Goal: Information Seeking & Learning: Learn about a topic

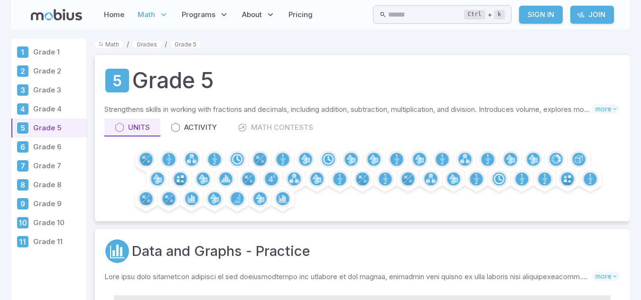
click at [537, 19] on link "Sign In" at bounding box center [541, 15] width 44 height 18
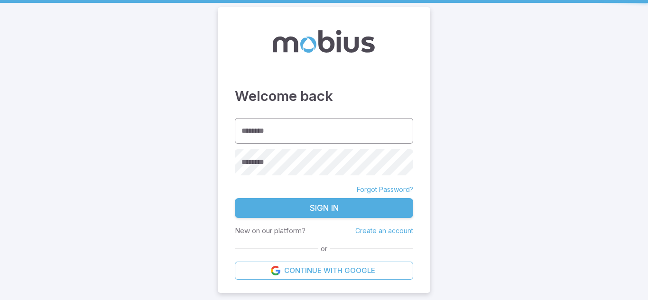
click at [323, 127] on input "********" at bounding box center [324, 131] width 178 height 26
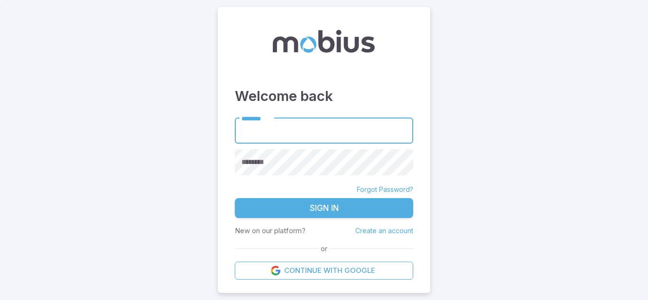
type input "**********"
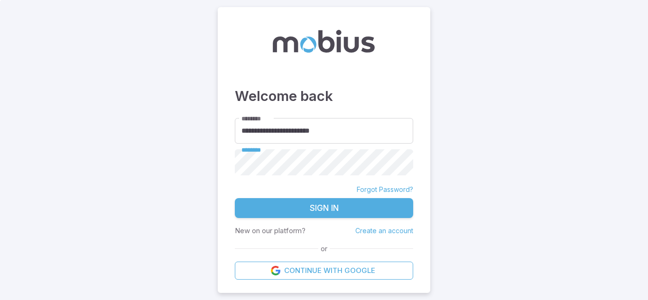
click at [303, 204] on button "Sign In" at bounding box center [324, 208] width 178 height 20
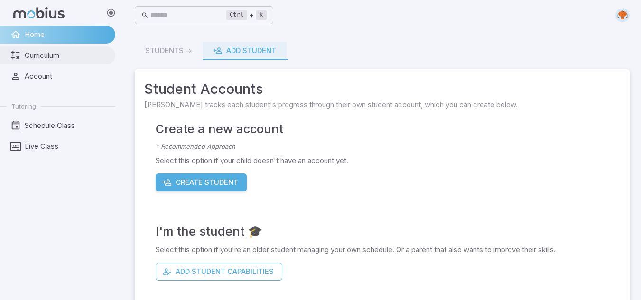
click at [46, 54] on span "Curriculum" at bounding box center [67, 55] width 84 height 10
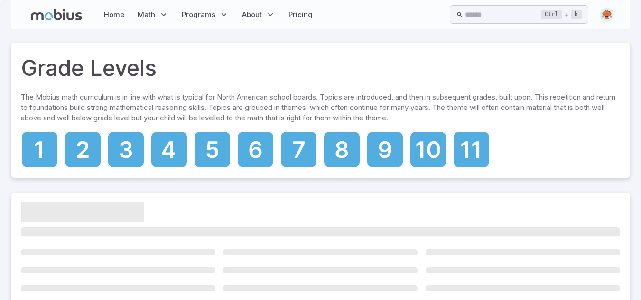
click at [250, 167] on div at bounding box center [255, 149] width 37 height 37
click at [256, 158] on icon at bounding box center [256, 148] width 36 height 36
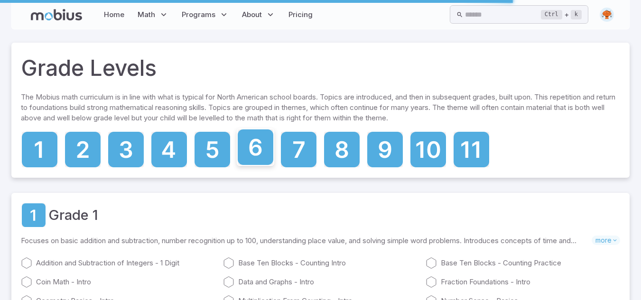
click at [266, 155] on icon at bounding box center [256, 148] width 36 height 36
drag, startPoint x: 257, startPoint y: 149, endPoint x: 251, endPoint y: 147, distance: 5.7
click at [251, 147] on icon at bounding box center [255, 147] width 12 height 17
click at [250, 153] on icon at bounding box center [256, 148] width 36 height 36
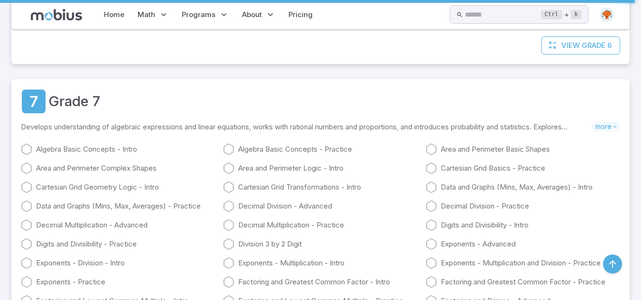
scroll to position [2315, 0]
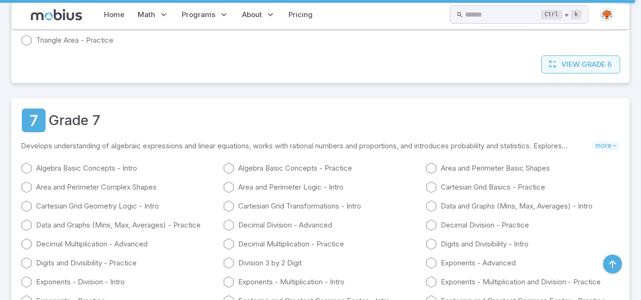
click at [564, 67] on span "View" at bounding box center [570, 64] width 19 height 10
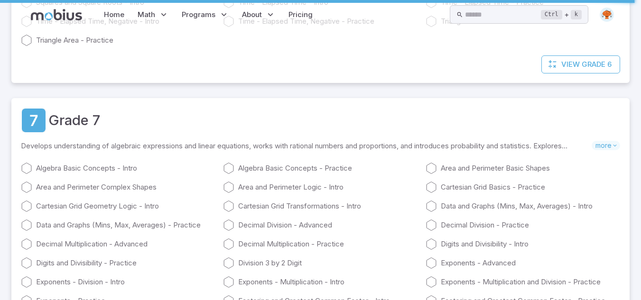
scroll to position [0, 0]
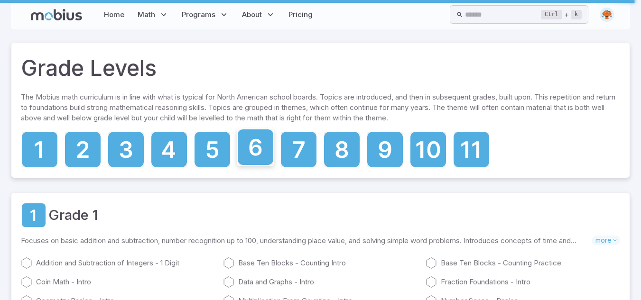
click at [249, 154] on icon at bounding box center [256, 148] width 36 height 36
click at [261, 160] on icon at bounding box center [256, 148] width 36 height 36
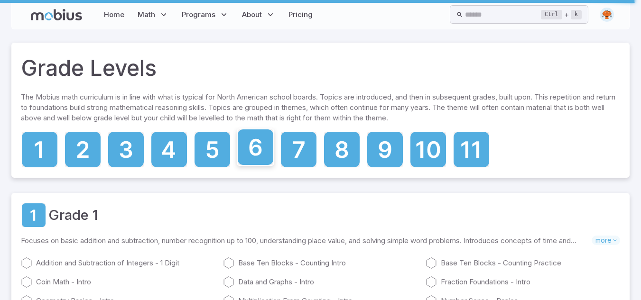
click at [261, 160] on icon at bounding box center [256, 148] width 36 height 36
click at [365, 195] on div "Grade 1 Focuses on basic addition and subtraction, number recognition up to 100…" at bounding box center [320, 273] width 618 height 161
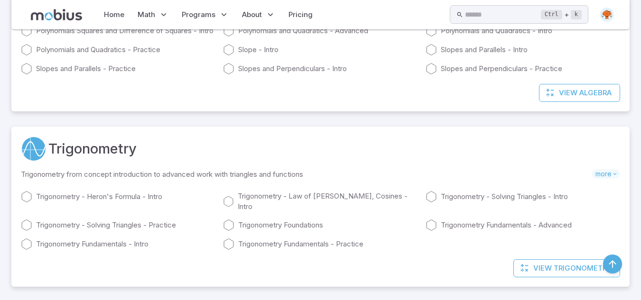
scroll to position [11655, 0]
drag, startPoint x: 640, startPoint y: 281, endPoint x: 644, endPoint y: 276, distance: 6.6
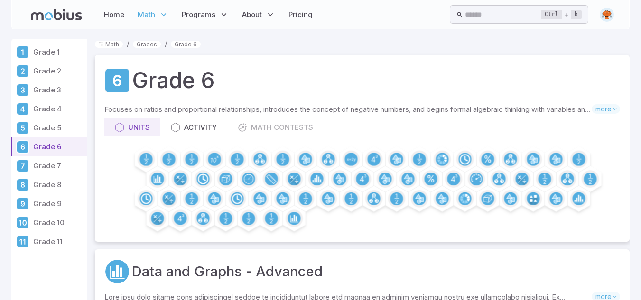
click at [342, 59] on div "Grade 6 Focuses on ratios and proportional relationships, introduces the concep…" at bounding box center [362, 148] width 535 height 187
click at [344, 70] on div "Grade 6" at bounding box center [362, 81] width 516 height 32
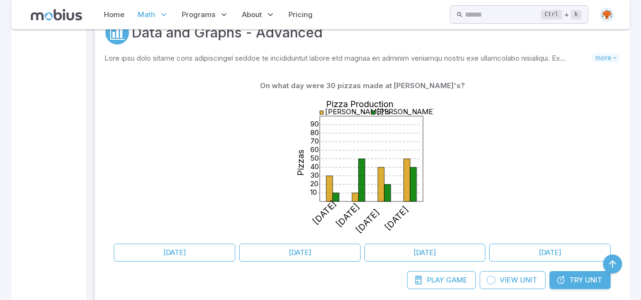
scroll to position [835, 0]
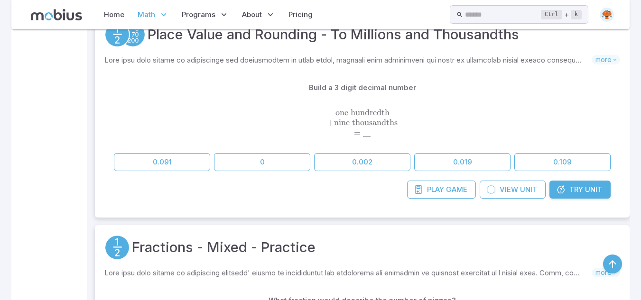
click at [131, 92] on div "Build a 3 digit decimal number" at bounding box center [362, 88] width 497 height 18
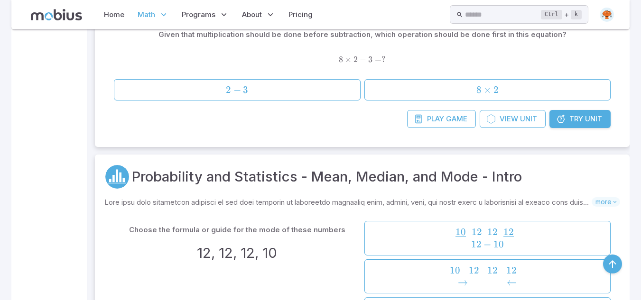
scroll to position [2087, 0]
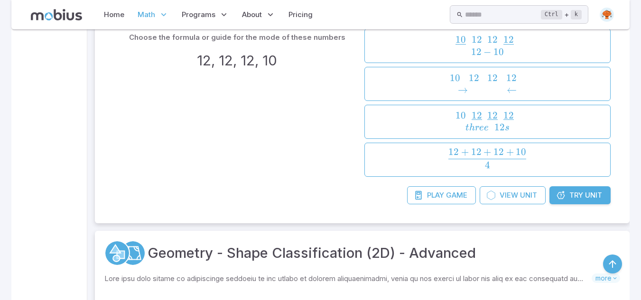
click at [312, 118] on div "Choose the formula or guide for the mode of these numbers 12, 12, 12, 10" at bounding box center [237, 102] width 247 height 148
click at [259, 72] on div "Choose the formula or guide for the mode of these numbers 12, 12, 12, 10" at bounding box center [237, 102] width 247 height 148
click at [588, 201] on link "Try Unit" at bounding box center [579, 195] width 61 height 18
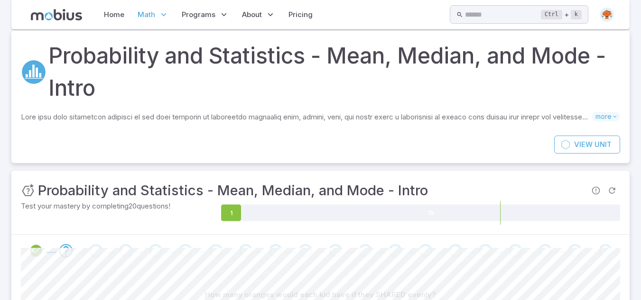
scroll to position [252, 0]
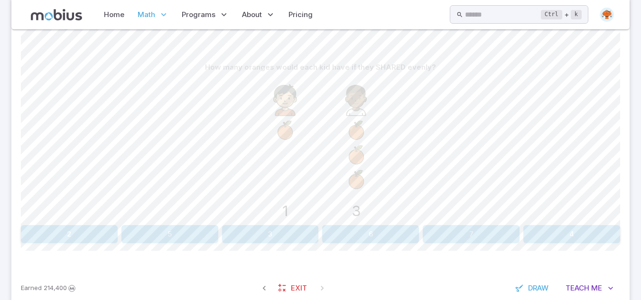
click at [98, 231] on button "2" at bounding box center [69, 234] width 97 height 18
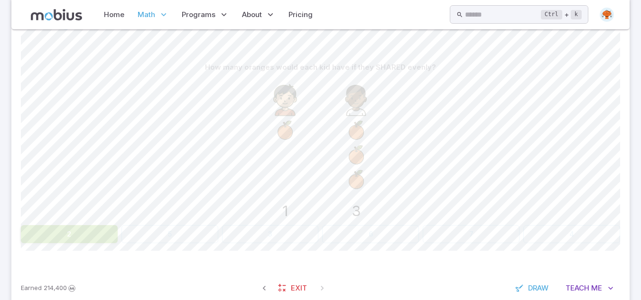
click at [216, 139] on div "1 3" at bounding box center [320, 148] width 599 height 145
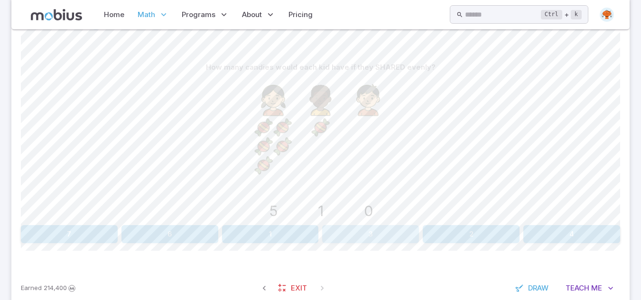
click at [372, 231] on button "3" at bounding box center [370, 234] width 97 height 18
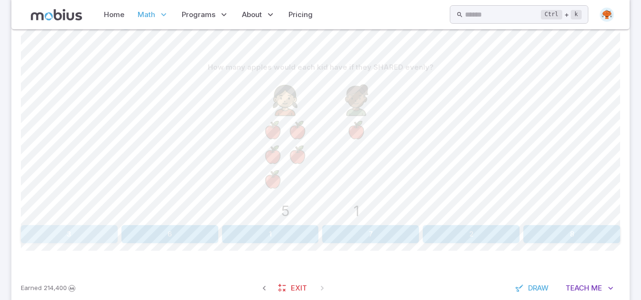
click at [97, 229] on button "3" at bounding box center [69, 234] width 97 height 18
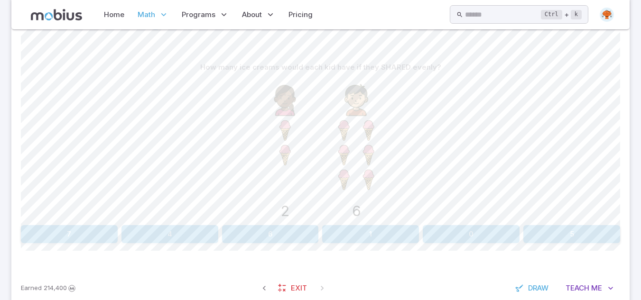
click at [163, 236] on button "4" at bounding box center [169, 234] width 97 height 18
click at [587, 246] on div "How many oranges would each kid have if they SHARED evenly? 3 1 6 1 7 3 4 2 Can…" at bounding box center [320, 154] width 599 height 231
click at [579, 234] on button "2" at bounding box center [571, 234] width 97 height 18
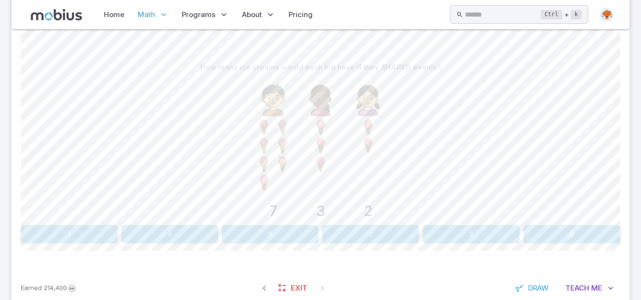
click at [191, 240] on button "4" at bounding box center [169, 234] width 97 height 18
click at [254, 235] on button "3" at bounding box center [270, 234] width 97 height 18
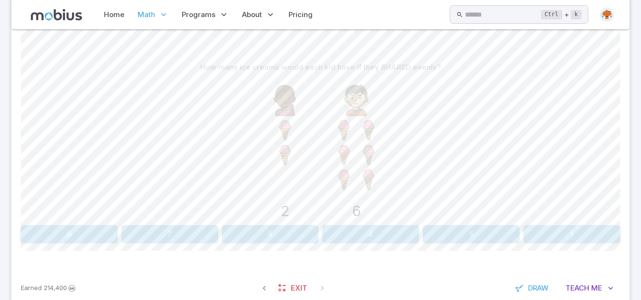
click at [373, 233] on button "4" at bounding box center [370, 234] width 97 height 18
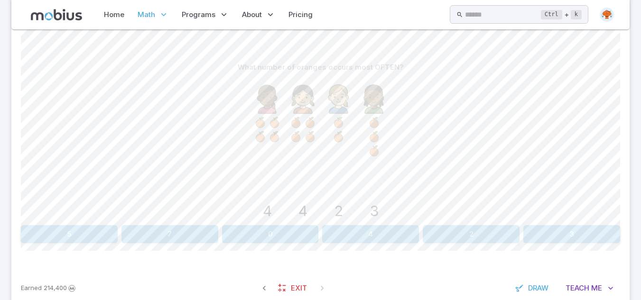
click at [365, 233] on button "4" at bounding box center [370, 234] width 97 height 18
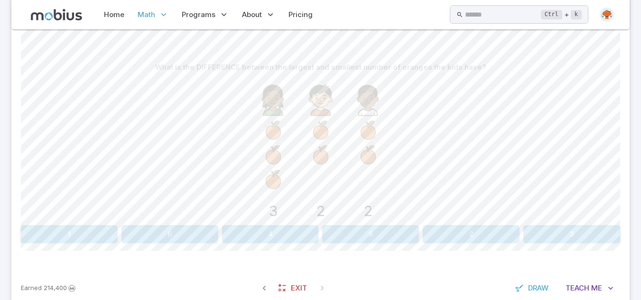
click at [72, 241] on button "1" at bounding box center [69, 234] width 97 height 18
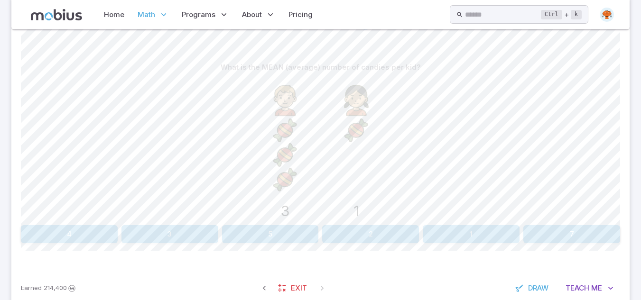
click at [355, 237] on button "2" at bounding box center [370, 234] width 97 height 18
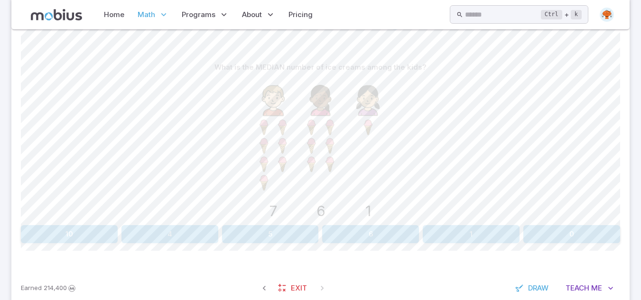
drag, startPoint x: 355, startPoint y: 237, endPoint x: 382, endPoint y: 200, distance: 46.1
click at [382, 200] on div "What is the MEDIAN number of ice creams among the kids? 7 6 1 10 4 5 6 1 0" at bounding box center [320, 150] width 599 height 185
click at [194, 232] on button "4" at bounding box center [169, 234] width 97 height 18
click at [276, 235] on button "3" at bounding box center [270, 234] width 97 height 18
click at [359, 239] on button "6" at bounding box center [370, 234] width 97 height 18
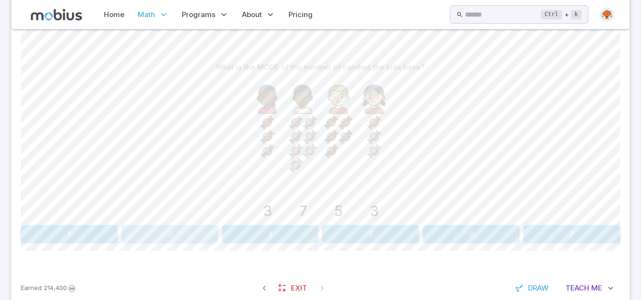
click at [188, 231] on button "4" at bounding box center [169, 234] width 97 height 18
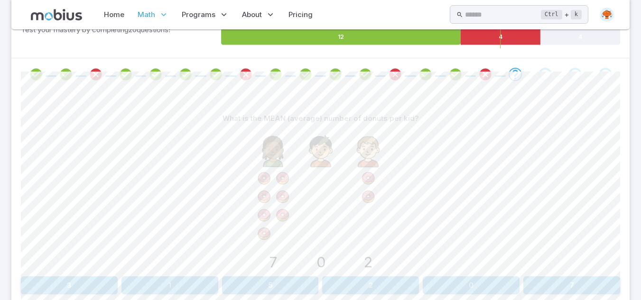
scroll to position [200, 0]
click at [394, 285] on button "2" at bounding box center [370, 287] width 97 height 18
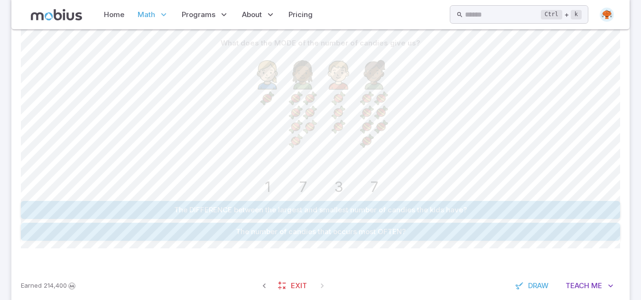
scroll to position [279, 0]
click at [603, 275] on button "Teach Me" at bounding box center [589, 284] width 61 height 18
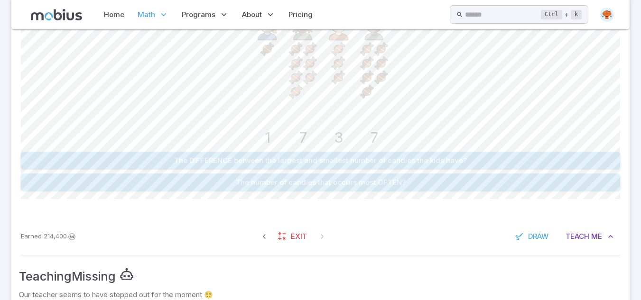
scroll to position [328, 0]
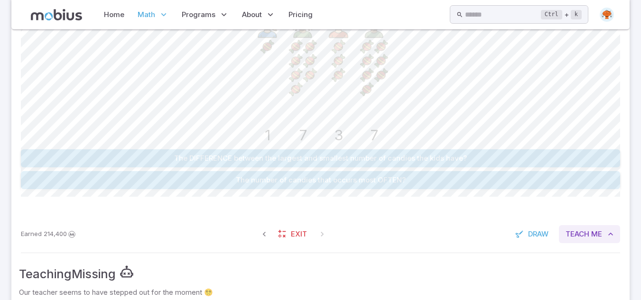
click at [586, 239] on span "Teach" at bounding box center [577, 234] width 24 height 10
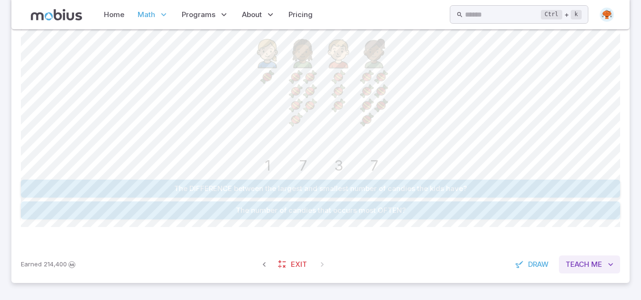
click at [586, 268] on span "Teach" at bounding box center [577, 264] width 24 height 10
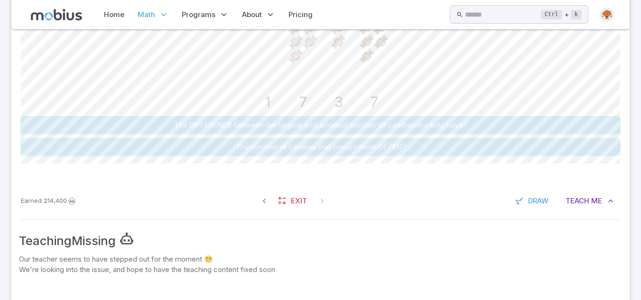
scroll to position [344, 0]
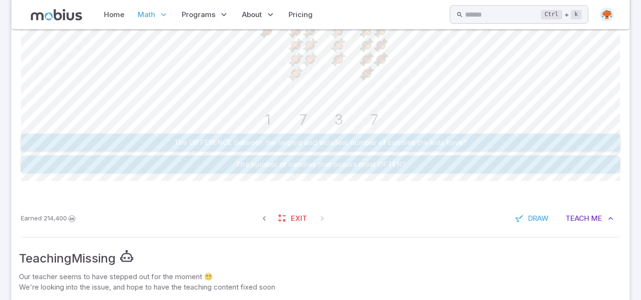
drag, startPoint x: 648, startPoint y: 100, endPoint x: 564, endPoint y: 52, distance: 96.7
click at [564, 52] on div "1 7 3 7" at bounding box center [320, 57] width 599 height 145
click at [604, 213] on button "Teach Me" at bounding box center [589, 219] width 61 height 18
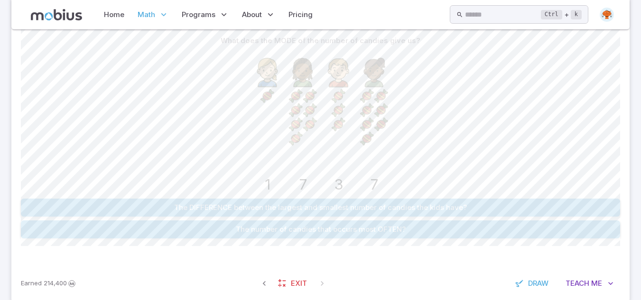
scroll to position [298, 0]
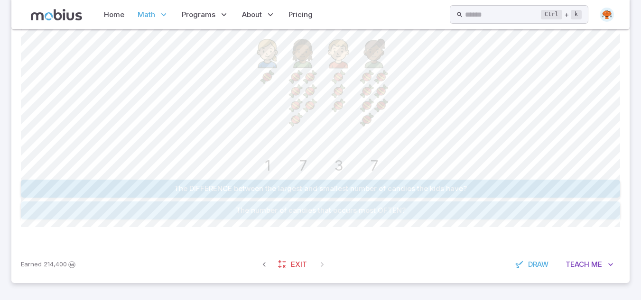
click at [383, 216] on button "The number of candies that occurs most OFTEN?" at bounding box center [320, 211] width 599 height 18
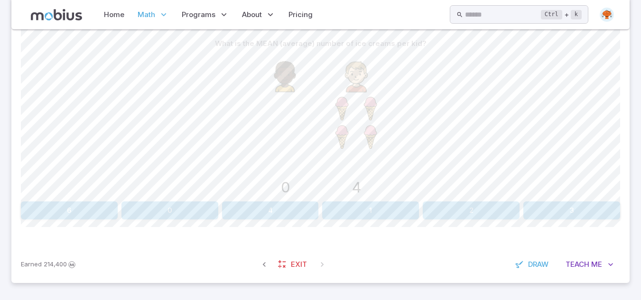
scroll to position [257, 0]
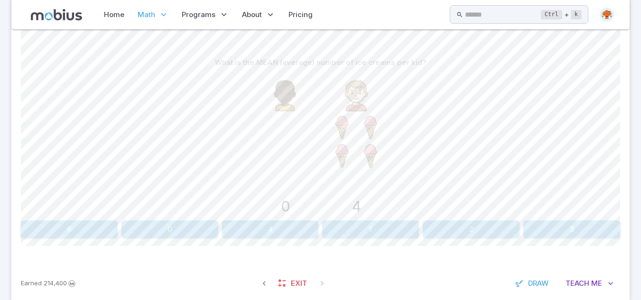
click at [440, 231] on button "2" at bounding box center [471, 230] width 97 height 18
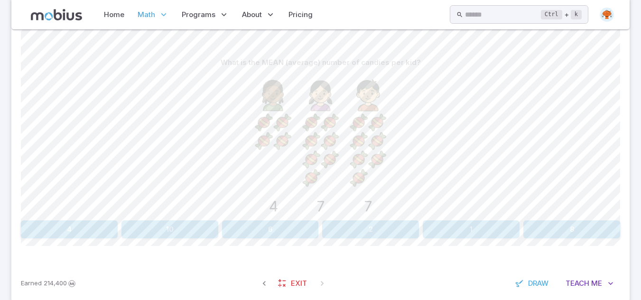
click at [299, 233] on button "6" at bounding box center [270, 230] width 97 height 18
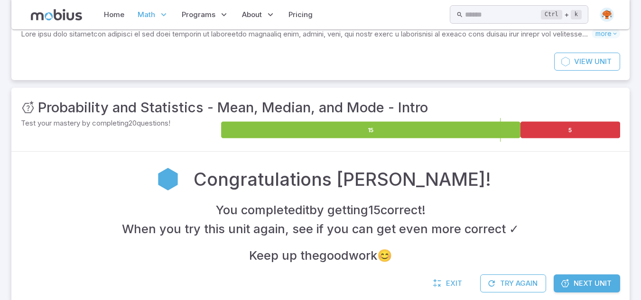
scroll to position [127, 0]
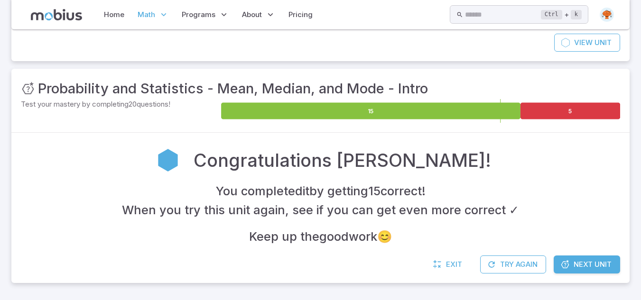
click at [584, 259] on link "Next Unit" at bounding box center [587, 265] width 66 height 18
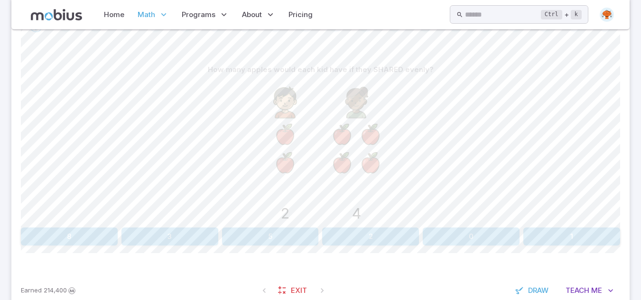
scroll to position [206, 0]
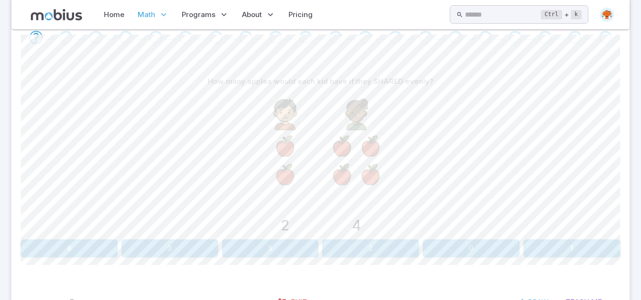
click at [192, 249] on button "3" at bounding box center [169, 249] width 97 height 18
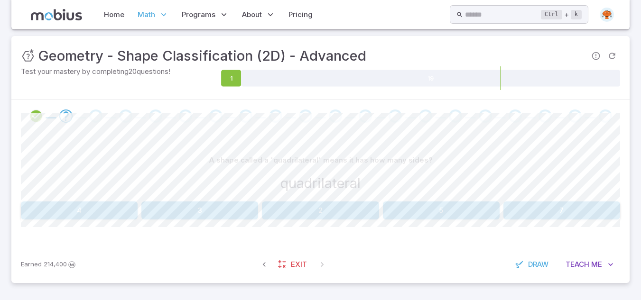
scroll to position [127, 0]
click at [75, 207] on button "4" at bounding box center [79, 211] width 117 height 18
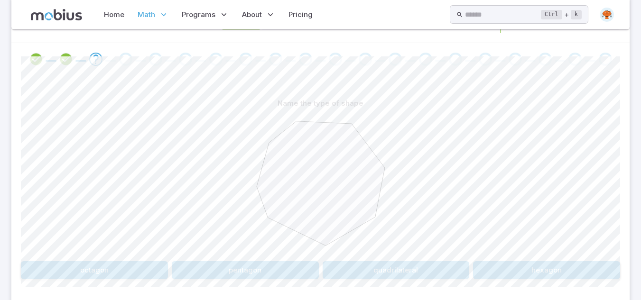
scroll to position [244, 0]
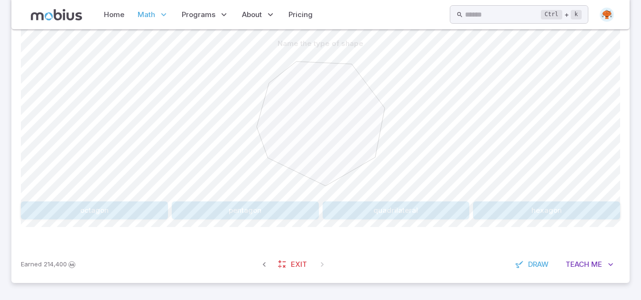
click at [98, 213] on button "octagon" at bounding box center [94, 211] width 147 height 18
click at [389, 211] on button "hexagon" at bounding box center [396, 211] width 147 height 18
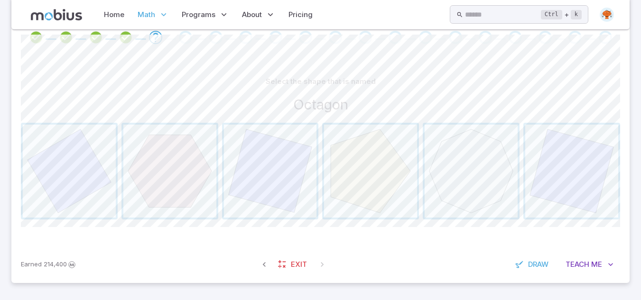
scroll to position [206, 0]
click at [472, 179] on span "button" at bounding box center [471, 171] width 93 height 93
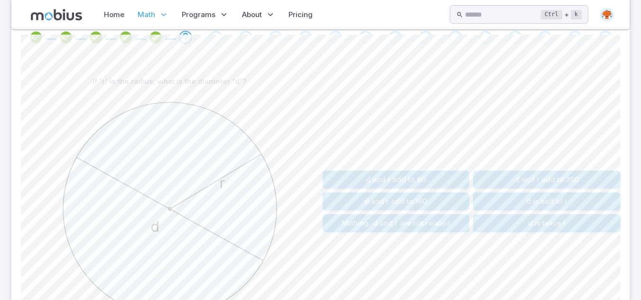
click at [542, 197] on button "d is half of r" at bounding box center [546, 202] width 147 height 18
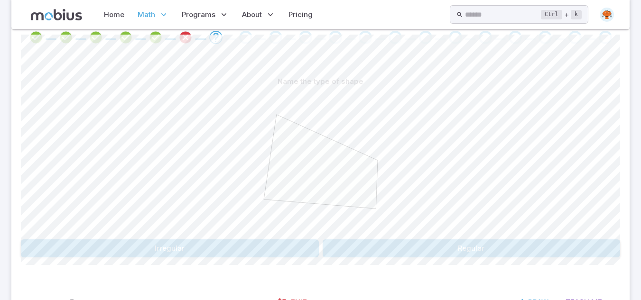
click at [146, 257] on button "Irregular" at bounding box center [170, 249] width 298 height 18
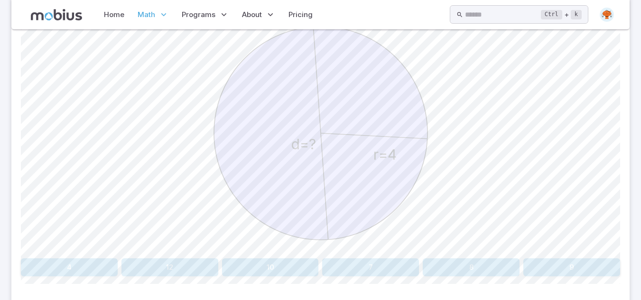
scroll to position [339, 0]
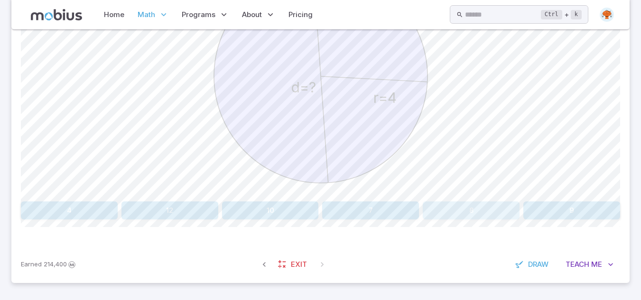
click at [465, 213] on button "8" at bounding box center [471, 211] width 97 height 18
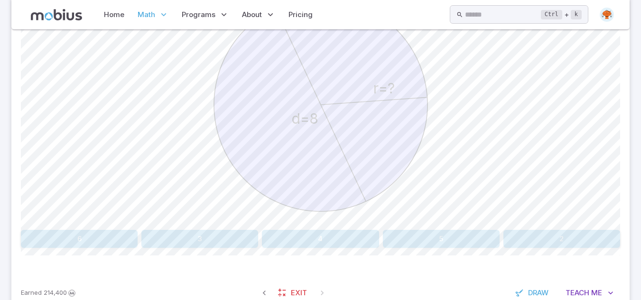
scroll to position [320, 0]
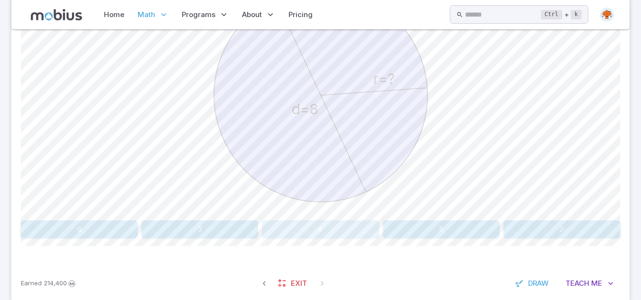
click at [286, 232] on button "4" at bounding box center [320, 230] width 117 height 18
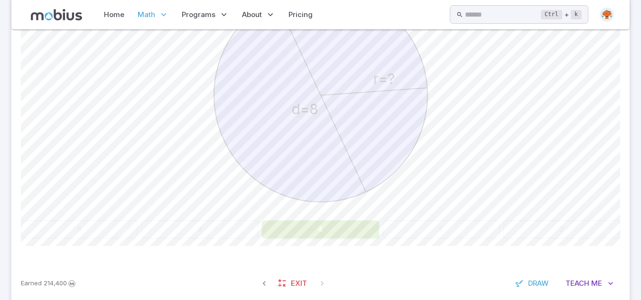
scroll to position [323, 0]
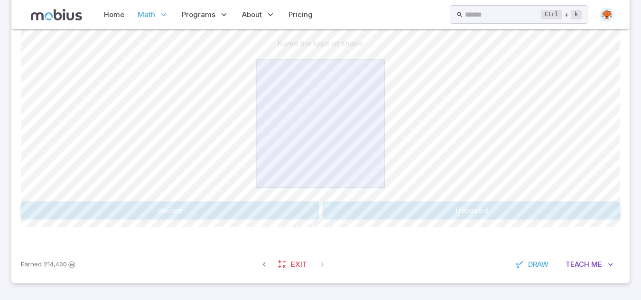
scroll to position [225, 0]
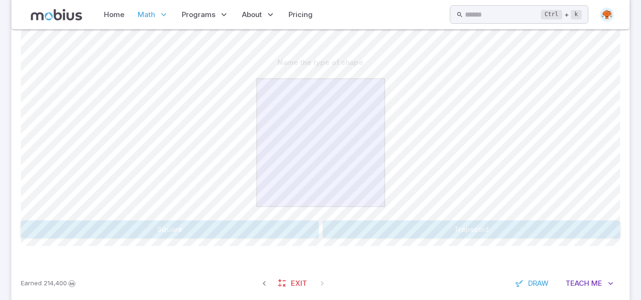
click at [261, 230] on button "Square" at bounding box center [170, 230] width 298 height 18
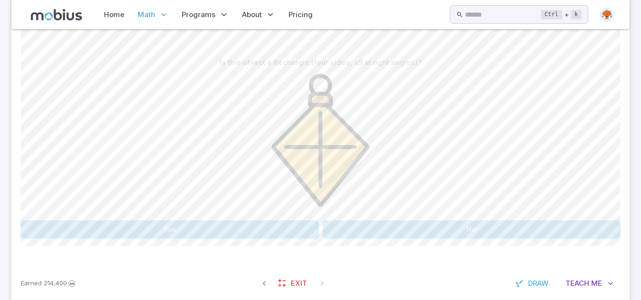
click at [410, 231] on button "No" at bounding box center [472, 230] width 298 height 18
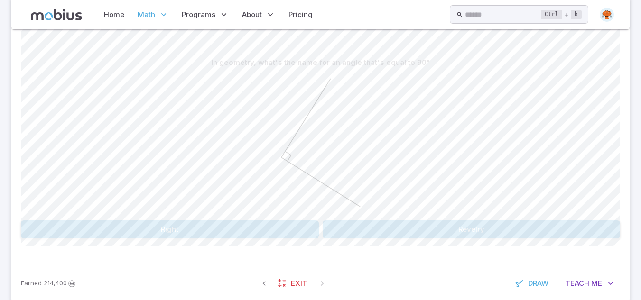
click at [288, 234] on button "Right" at bounding box center [170, 230] width 298 height 18
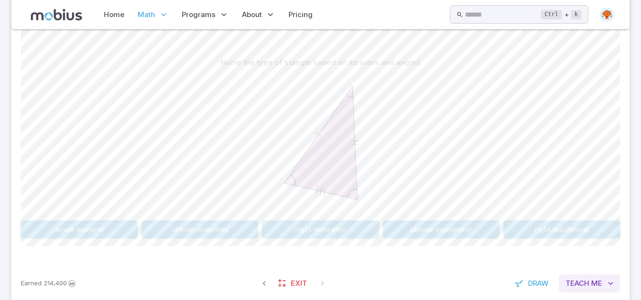
click at [566, 282] on span "Teach" at bounding box center [577, 283] width 24 height 10
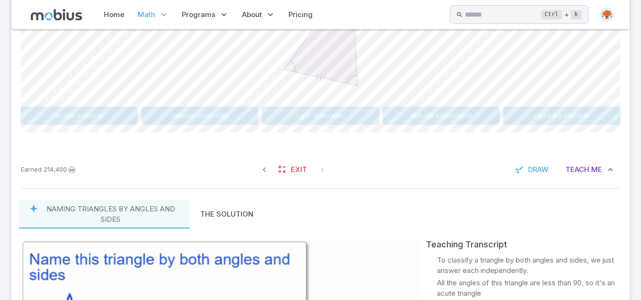
scroll to position [354, 0]
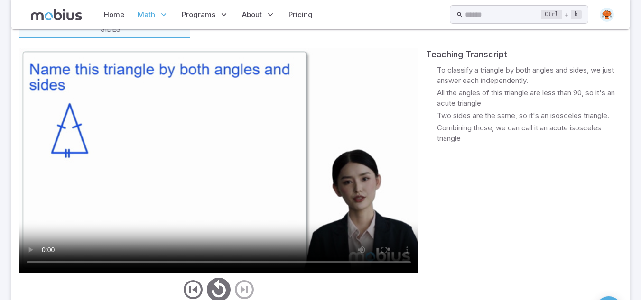
click at [425, 59] on div "Teaching Transcript 🎙️ To classify a triangle by both angles and sides, we just…" at bounding box center [320, 176] width 603 height 256
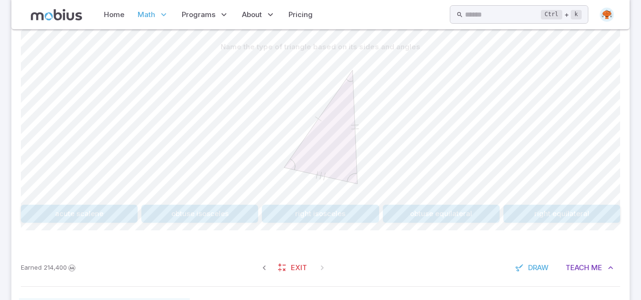
scroll to position [222, 0]
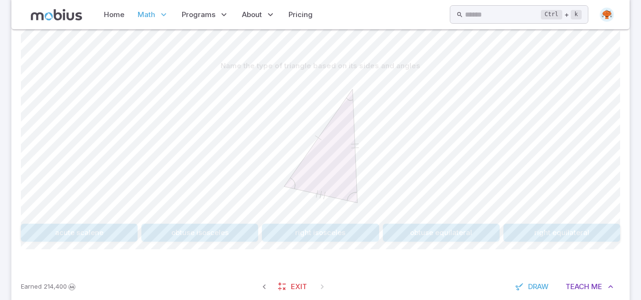
click at [218, 232] on button "obtuse isosceles" at bounding box center [199, 233] width 117 height 18
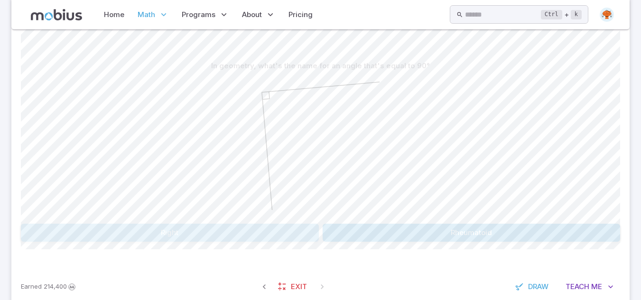
click at [218, 232] on button "Right" at bounding box center [170, 233] width 298 height 18
click at [293, 233] on button "180" at bounding box center [320, 233] width 197 height 18
click at [293, 233] on button "Right" at bounding box center [170, 233] width 298 height 18
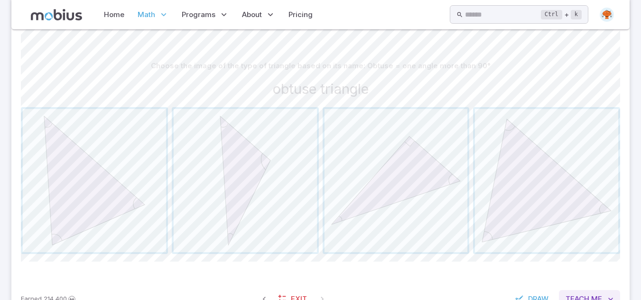
click at [592, 296] on span "Me" at bounding box center [596, 299] width 11 height 10
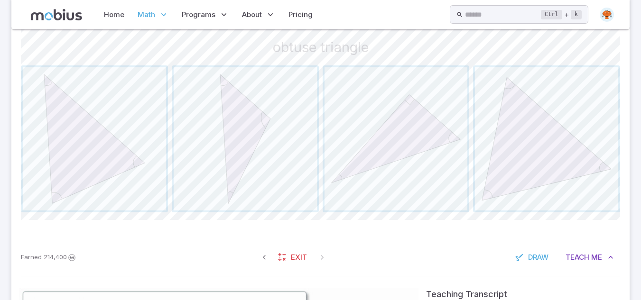
scroll to position [245, 0]
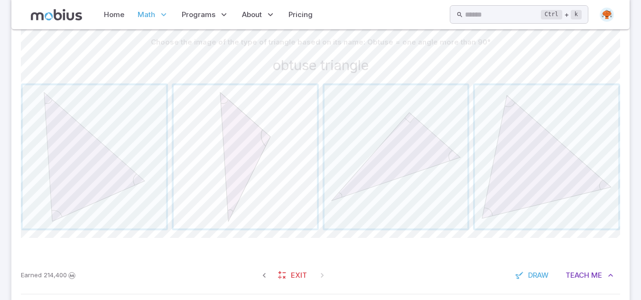
click at [198, 165] on span "button" at bounding box center [245, 156] width 143 height 143
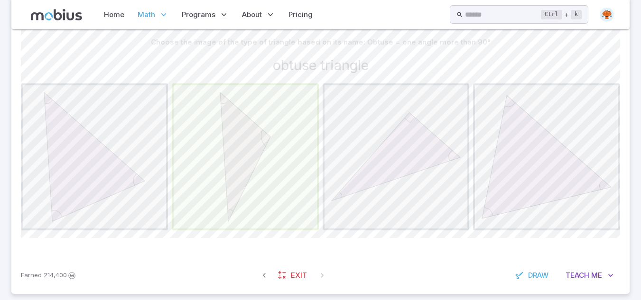
scroll to position [244, 0]
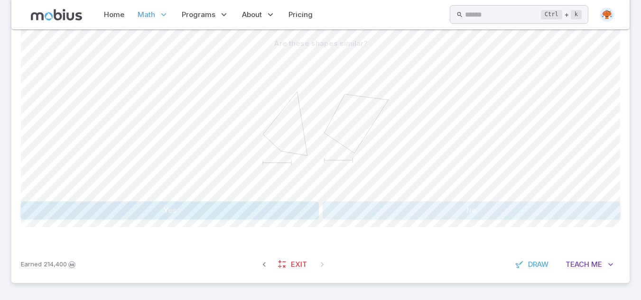
click at [342, 203] on button "No" at bounding box center [472, 211] width 298 height 18
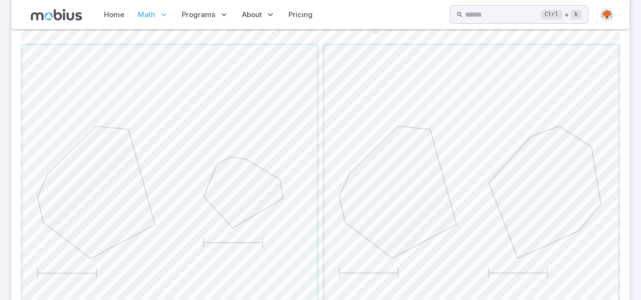
scroll to position [209, 0]
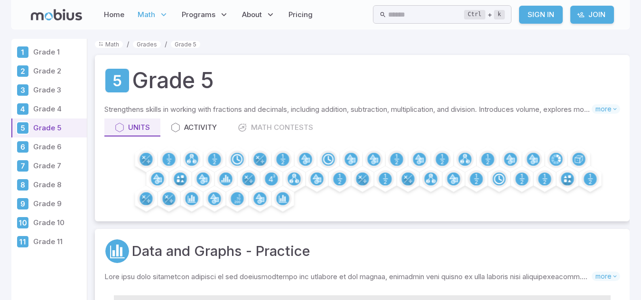
click at [540, 17] on link "Sign In" at bounding box center [541, 15] width 44 height 18
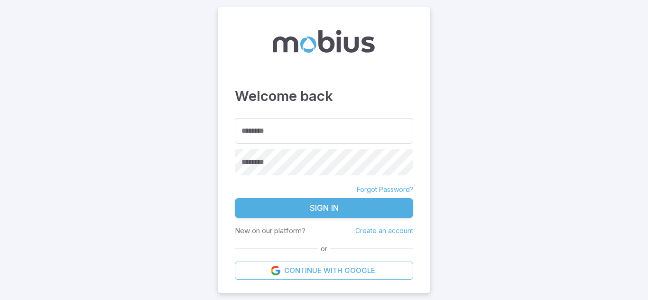
click at [264, 116] on div "Welcome back ******** ******** ******** Forgot Password? Sign In New on our pla…" at bounding box center [324, 150] width 213 height 286
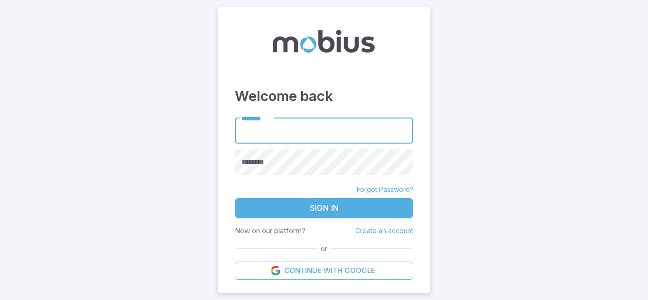
click at [262, 134] on input "********" at bounding box center [324, 131] width 178 height 26
type input "**********"
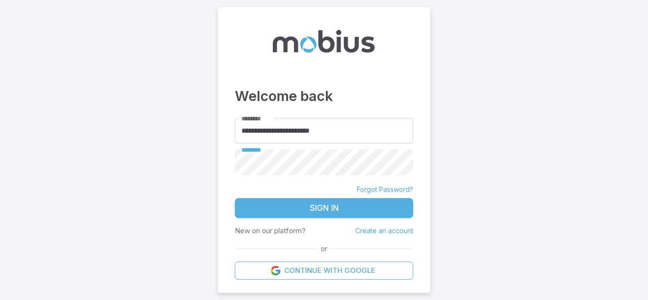
click at [249, 154] on div "********" at bounding box center [324, 162] width 178 height 26
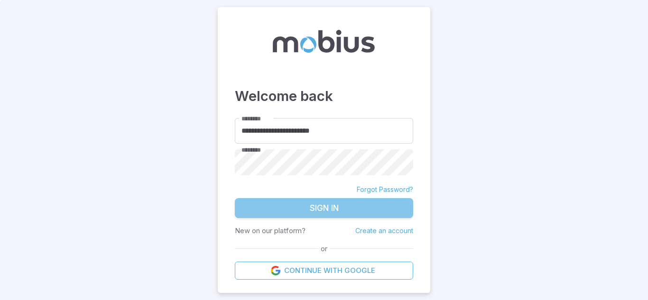
click at [393, 213] on button "Sign In" at bounding box center [324, 208] width 178 height 20
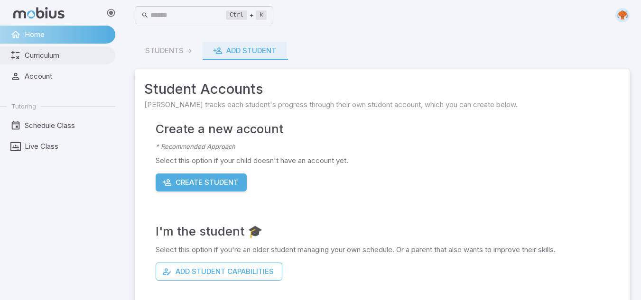
click at [23, 52] on link "Curriculum" at bounding box center [57, 55] width 115 height 18
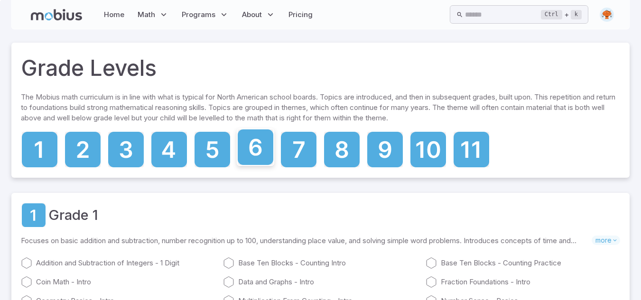
click at [249, 153] on icon at bounding box center [256, 148] width 36 height 36
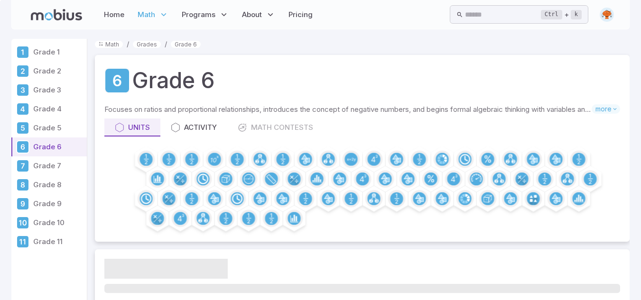
drag, startPoint x: 639, startPoint y: 52, endPoint x: 642, endPoint y: 94, distance: 42.4
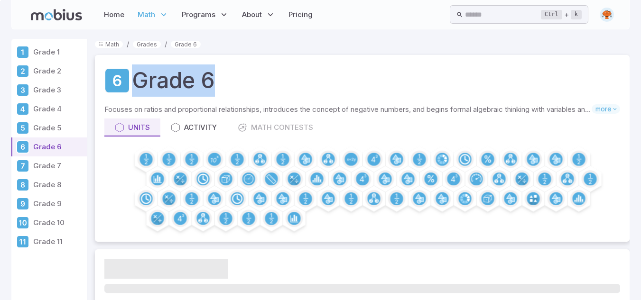
click at [576, 45] on ol "Math / Grades / Grade 6" at bounding box center [362, 44] width 535 height 10
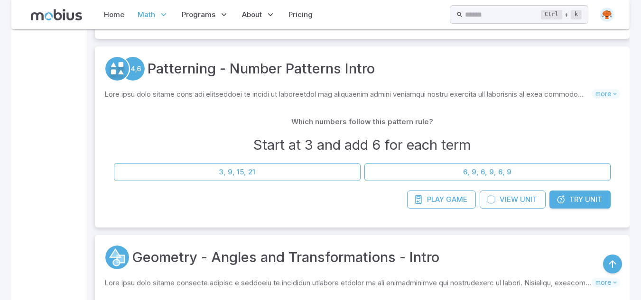
scroll to position [2809, 0]
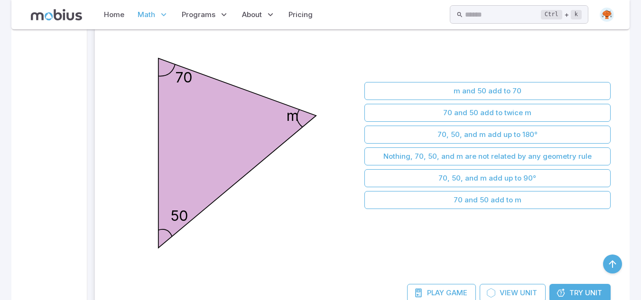
click at [565, 295] on icon at bounding box center [560, 292] width 9 height 9
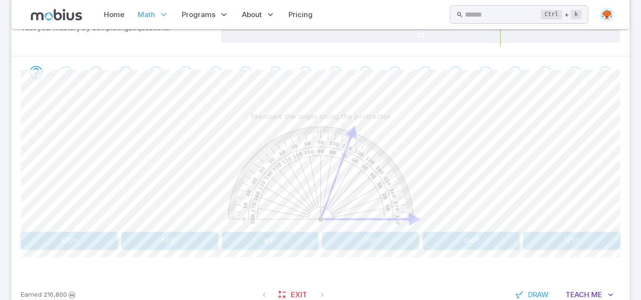
scroll to position [190, 0]
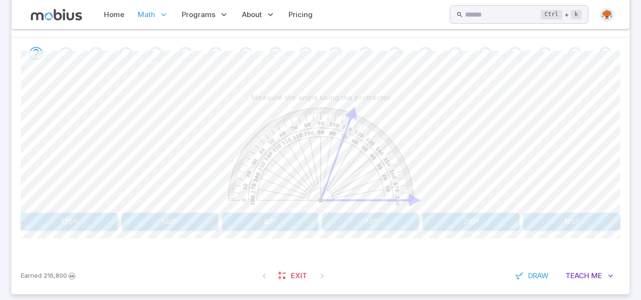
click at [348, 222] on button "70º" at bounding box center [370, 222] width 97 height 18
click at [98, 223] on button "30º" at bounding box center [69, 222] width 97 height 18
click at [294, 232] on div "Measure the angle using the protractor 55º 80º 10º 120º 100º 155º Canvas action…" at bounding box center [320, 164] width 599 height 188
click at [167, 271] on div "Earned 216,800 Exit Draw Teach Me" at bounding box center [320, 276] width 618 height 37
click at [258, 219] on button "10º" at bounding box center [270, 222] width 97 height 18
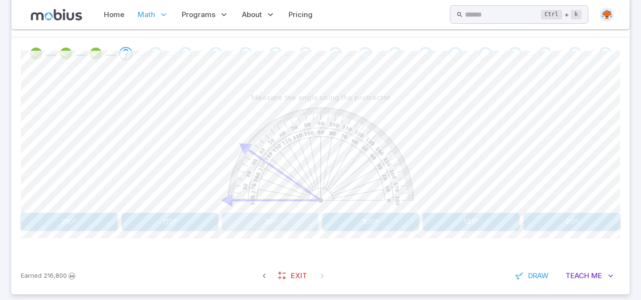
click at [241, 225] on button "35º" at bounding box center [270, 222] width 97 height 18
click at [51, 220] on button "125º" at bounding box center [69, 222] width 97 height 18
click at [51, 220] on button "205º" at bounding box center [69, 222] width 97 height 18
click at [166, 223] on button "10º" at bounding box center [169, 222] width 97 height 18
click at [400, 227] on button "70º" at bounding box center [370, 222] width 97 height 18
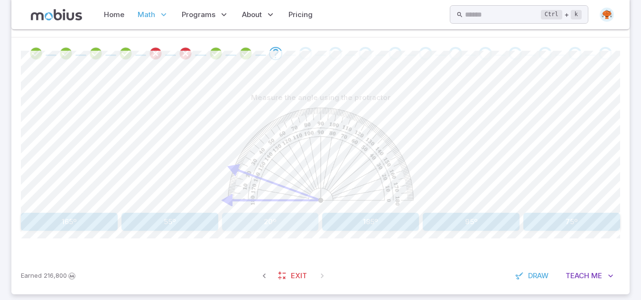
click at [310, 222] on button "20º" at bounding box center [270, 222] width 97 height 18
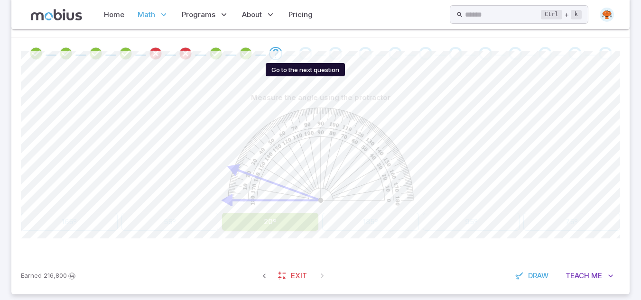
click at [302, 52] on div "Go to the next question" at bounding box center [305, 53] width 13 height 13
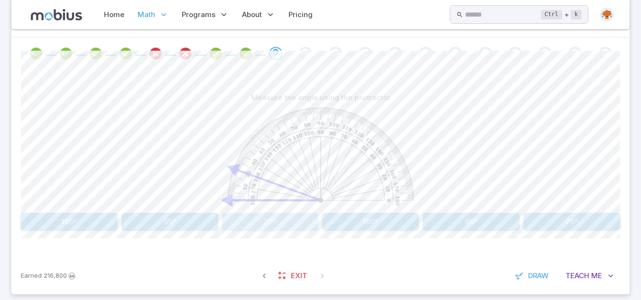
click at [248, 225] on button "20º" at bounding box center [270, 222] width 97 height 18
click at [354, 225] on button "10º" at bounding box center [370, 222] width 97 height 18
click at [139, 231] on button "120º" at bounding box center [169, 222] width 97 height 18
click at [290, 221] on button "120º" at bounding box center [270, 222] width 97 height 18
click at [377, 225] on button "50º" at bounding box center [370, 222] width 97 height 18
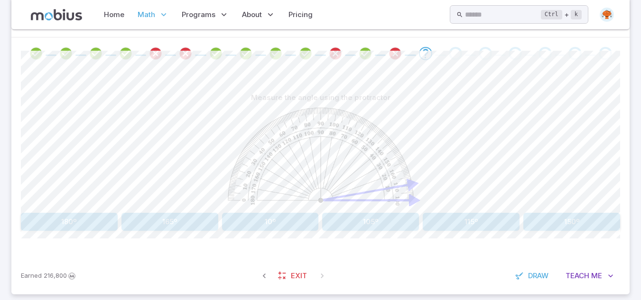
click at [289, 223] on button "10º" at bounding box center [270, 222] width 97 height 18
click at [529, 225] on button "50º" at bounding box center [571, 222] width 97 height 18
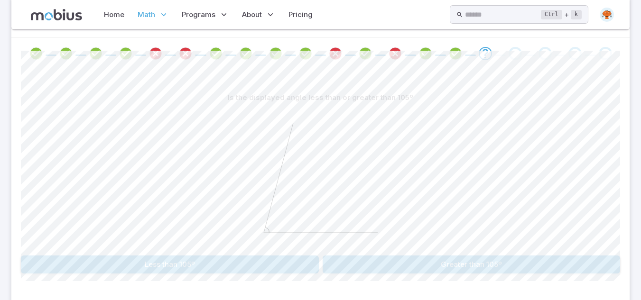
scroll to position [227, 0]
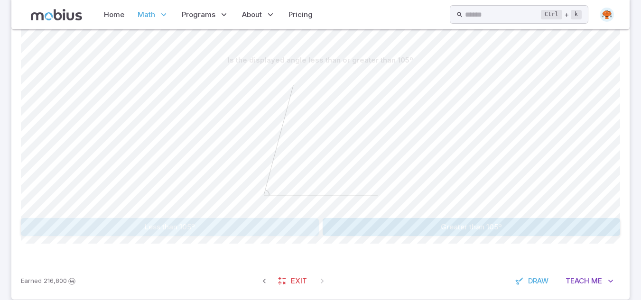
click at [206, 233] on button "Less than 105º" at bounding box center [170, 227] width 298 height 18
click at [339, 231] on button "Is not a Right angle" at bounding box center [472, 227] width 298 height 18
click at [262, 234] on button "It is not 45º" at bounding box center [170, 227] width 298 height 18
click at [378, 230] on button "90º" at bounding box center [370, 227] width 97 height 18
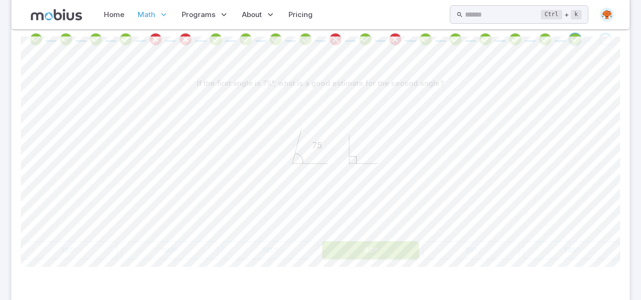
scroll to position [151, 0]
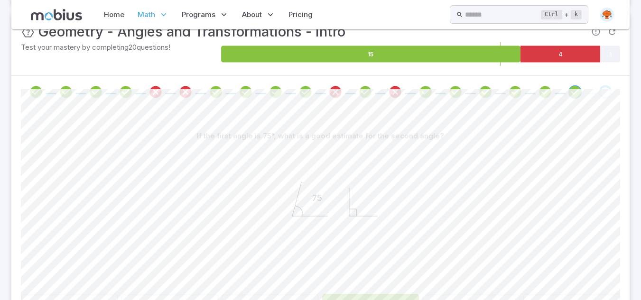
click at [608, 94] on div "Go to the next question" at bounding box center [605, 91] width 13 height 13
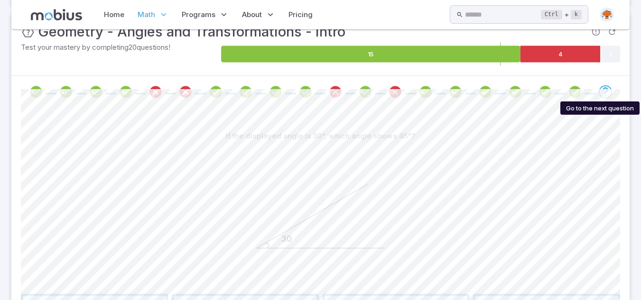
click at [608, 94] on icon "Go to the next question" at bounding box center [605, 91] width 11 height 11
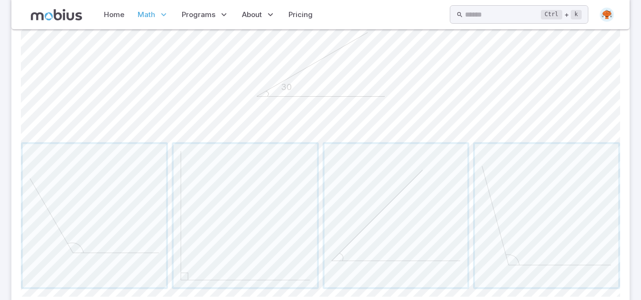
scroll to position [322, 0]
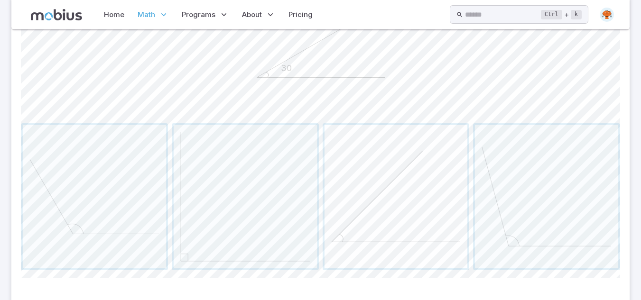
click at [434, 159] on span "button" at bounding box center [395, 196] width 143 height 143
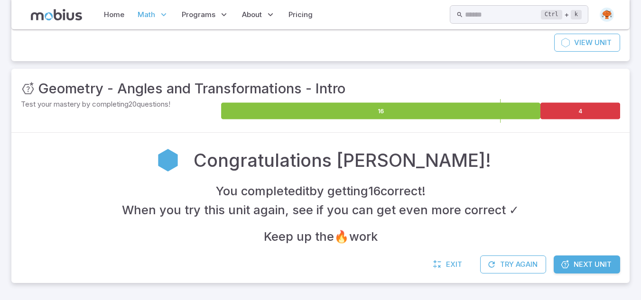
scroll to position [94, 0]
click at [574, 260] on span "Next Unit" at bounding box center [593, 264] width 38 height 10
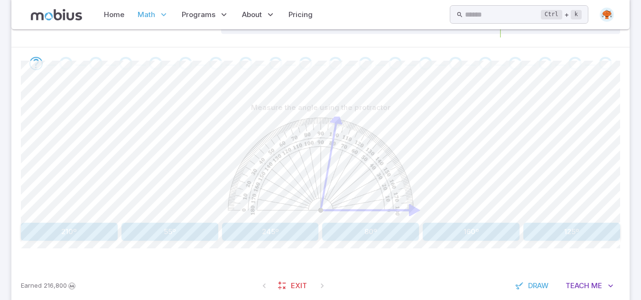
scroll to position [201, 0]
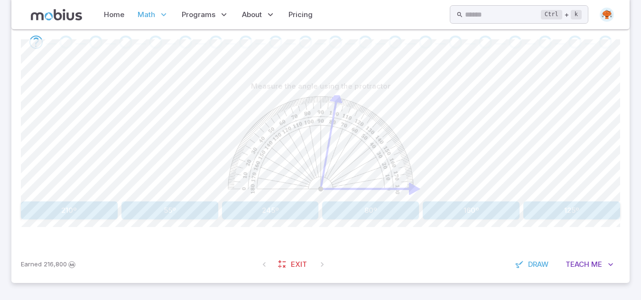
click at [386, 210] on button "80º" at bounding box center [370, 211] width 97 height 18
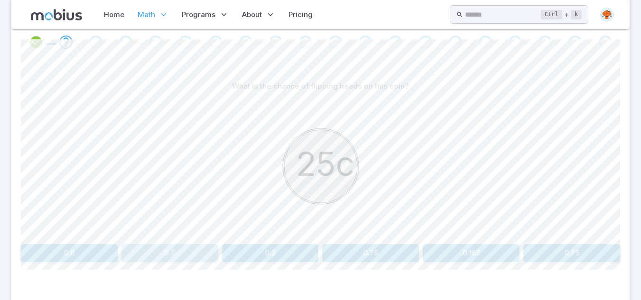
click at [175, 257] on button "0.5" at bounding box center [169, 253] width 97 height 18
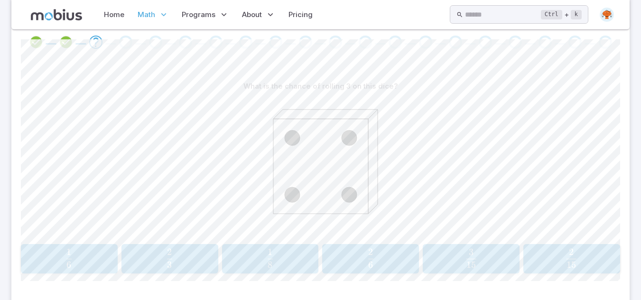
click at [71, 257] on span "1" at bounding box center [68, 252] width 5 height 11
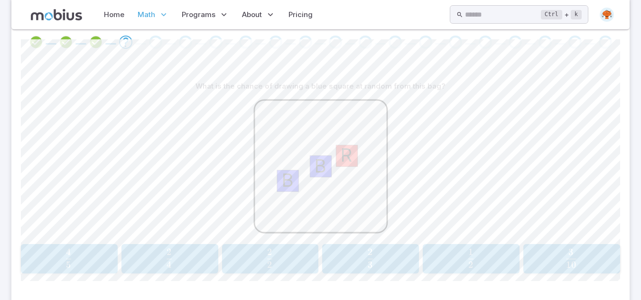
click at [347, 265] on span "3 2 ​" at bounding box center [370, 258] width 84 height 19
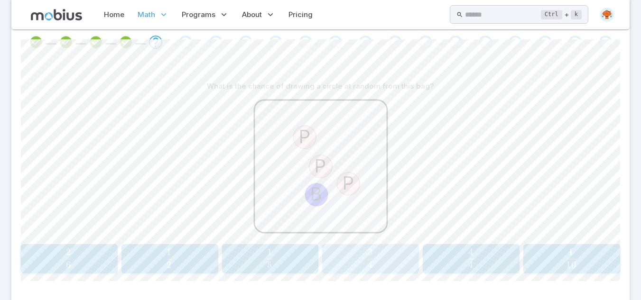
click at [392, 257] on span "4 3 ​" at bounding box center [370, 258] width 84 height 19
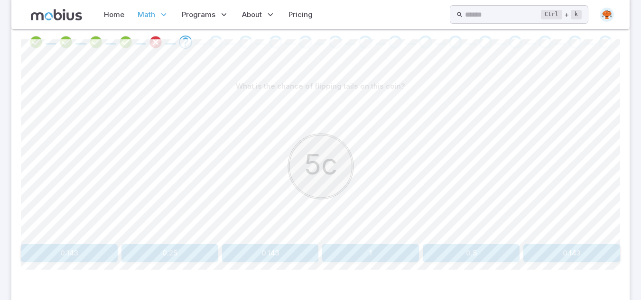
click at [478, 255] on button "0.5" at bounding box center [471, 253] width 97 height 18
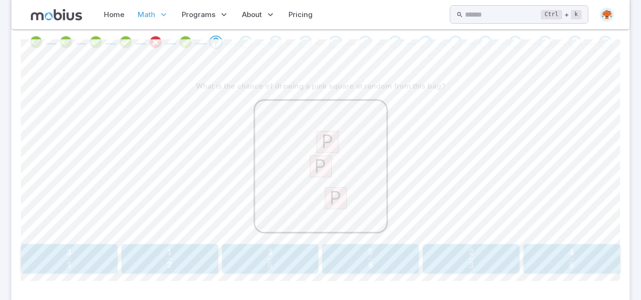
click at [90, 249] on span "3 3 ​" at bounding box center [69, 258] width 84 height 19
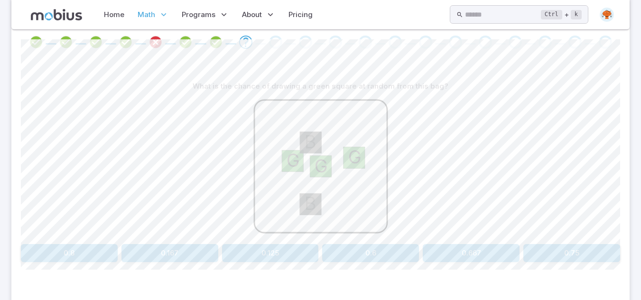
click at [85, 260] on button "0.8" at bounding box center [69, 253] width 97 height 18
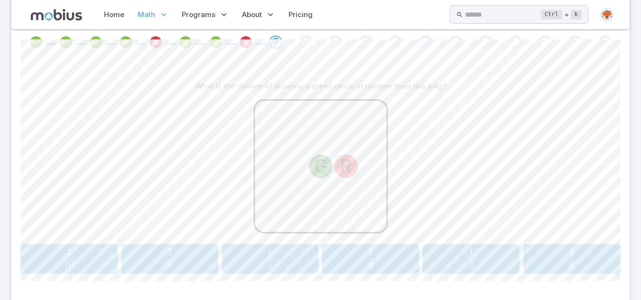
click at [364, 254] on span "2 1 ​" at bounding box center [371, 258] width 84 height 19
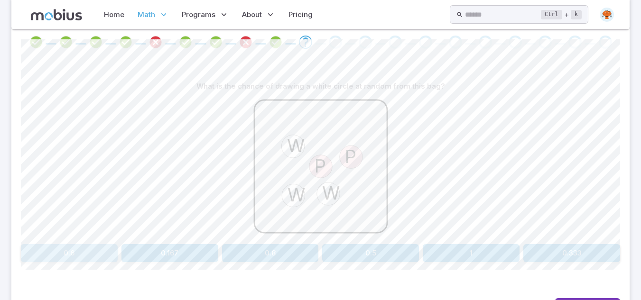
click at [78, 254] on button "0.6" at bounding box center [69, 253] width 97 height 18
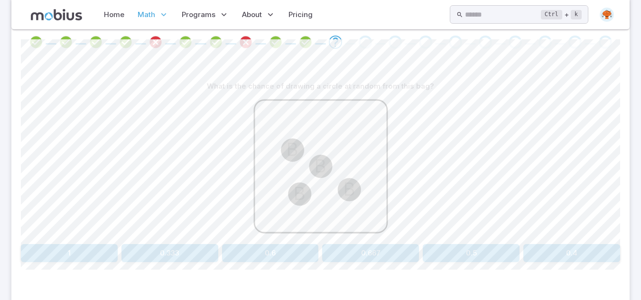
click at [68, 250] on button "1" at bounding box center [69, 253] width 97 height 18
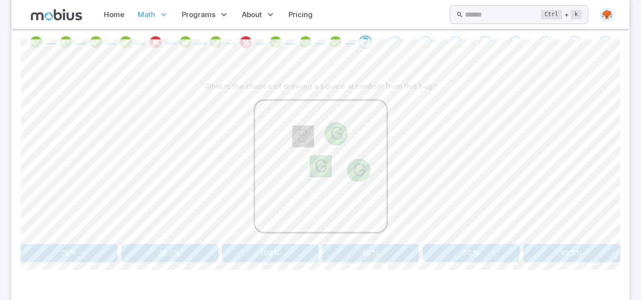
click at [363, 250] on button "80%" at bounding box center [370, 253] width 97 height 18
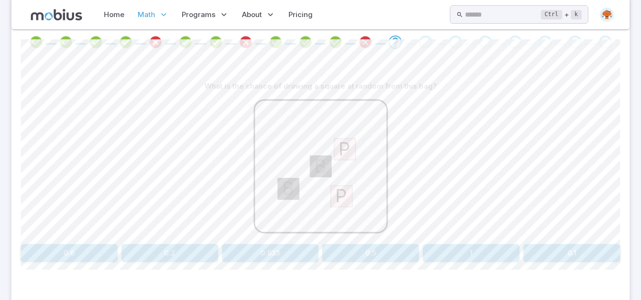
click at [472, 255] on button "1" at bounding box center [471, 253] width 97 height 18
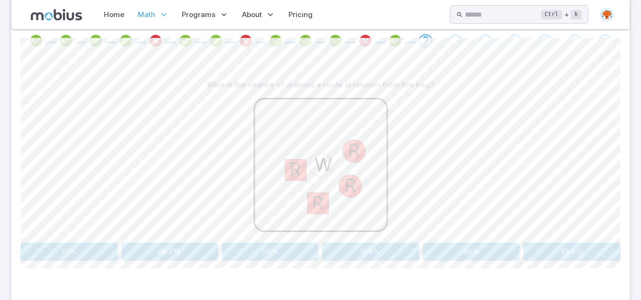
scroll to position [204, 0]
click at [574, 257] on button "83.3%" at bounding box center [571, 250] width 97 height 18
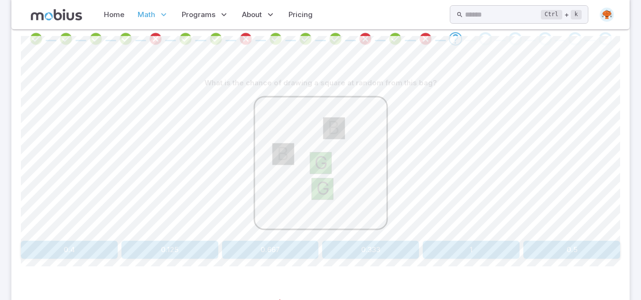
click at [472, 244] on button "1" at bounding box center [471, 250] width 97 height 18
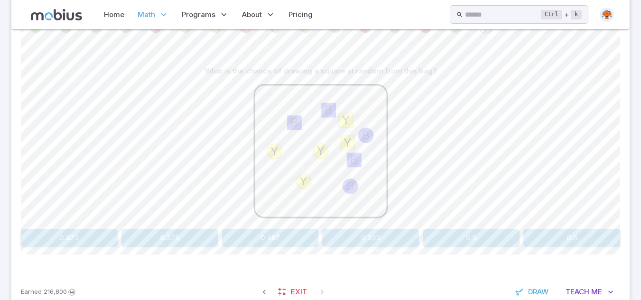
scroll to position [223, 0]
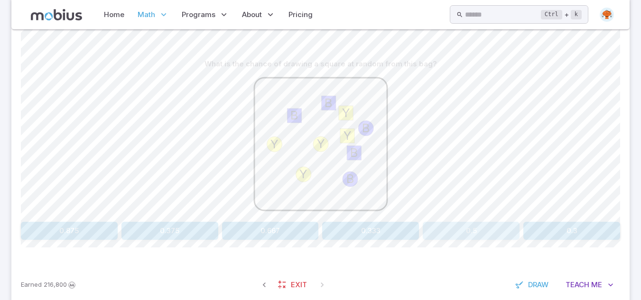
click at [479, 231] on button "0.5" at bounding box center [471, 231] width 97 height 18
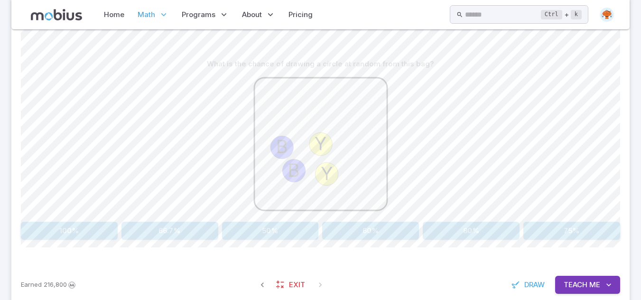
click at [102, 234] on button "100%" at bounding box center [69, 231] width 97 height 18
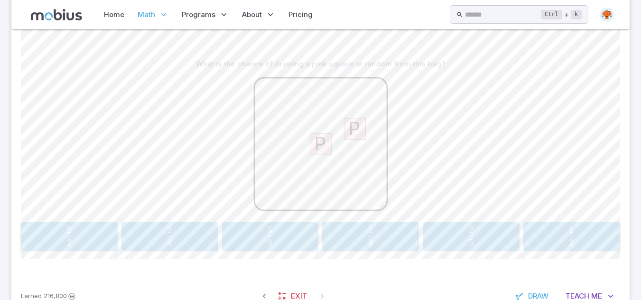
click at [62, 250] on button "2 2 \frac{2}{2} 2 2 ​" at bounding box center [69, 236] width 97 height 29
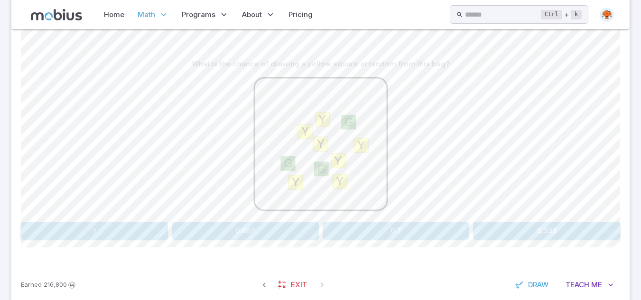
click at [390, 232] on button "0.7" at bounding box center [396, 231] width 147 height 18
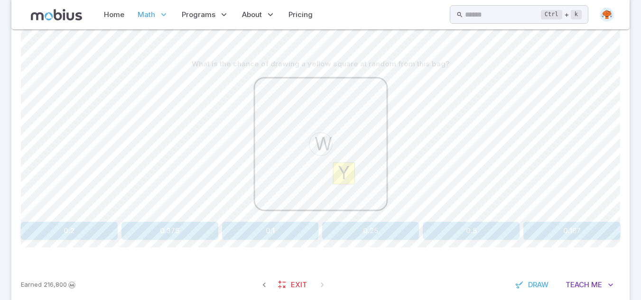
click at [475, 235] on button "0.5" at bounding box center [471, 231] width 97 height 18
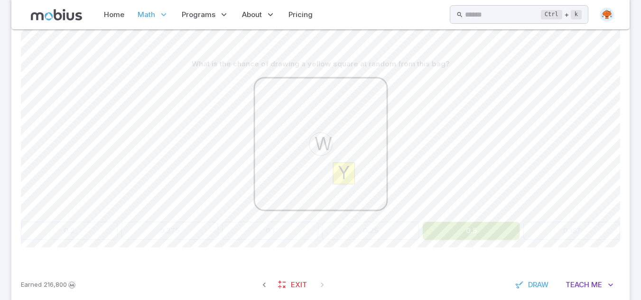
scroll to position [94, 0]
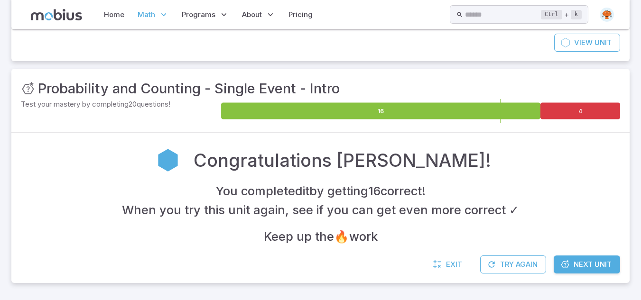
click at [588, 263] on span "Next Unit" at bounding box center [593, 264] width 38 height 10
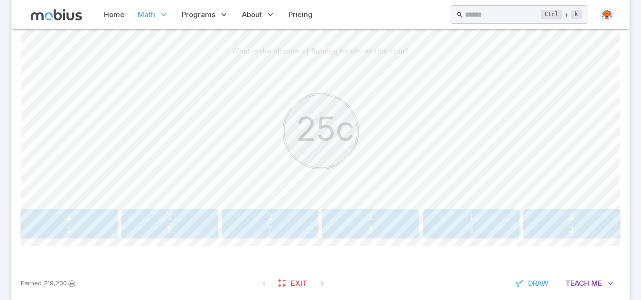
scroll to position [198, 0]
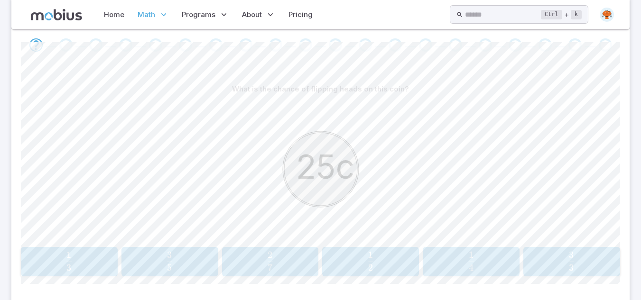
click at [371, 267] on span "button" at bounding box center [370, 268] width 5 height 7
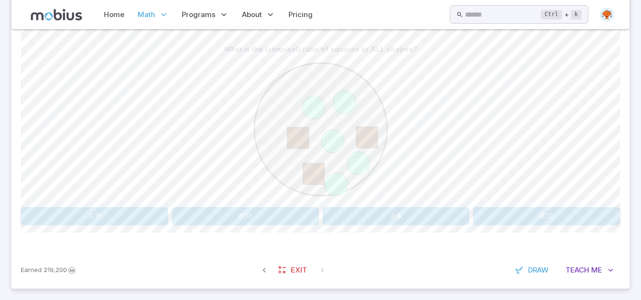
scroll to position [244, 0]
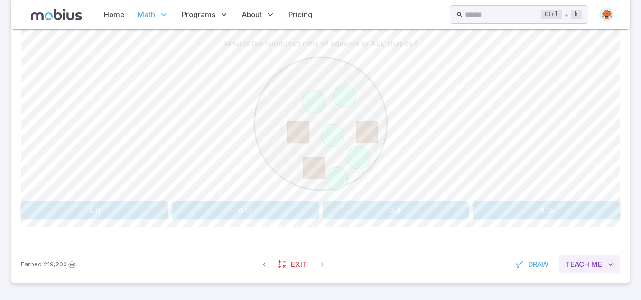
click at [598, 263] on span "Me" at bounding box center [596, 264] width 11 height 10
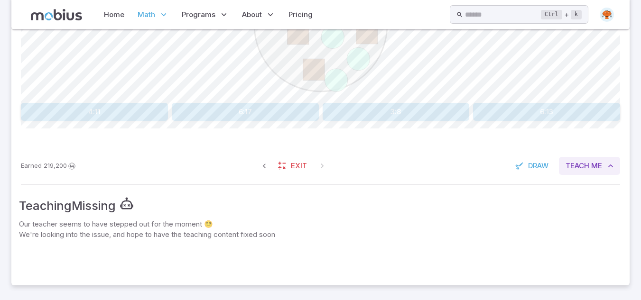
scroll to position [345, 0]
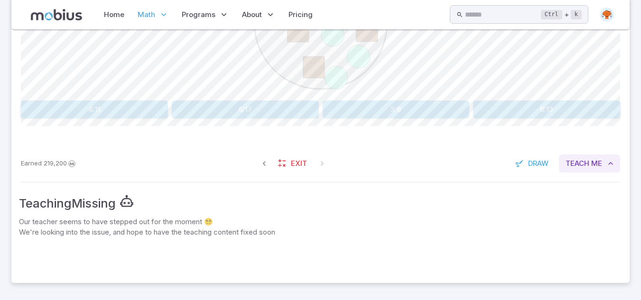
click at [585, 165] on span "Teach" at bounding box center [577, 163] width 24 height 10
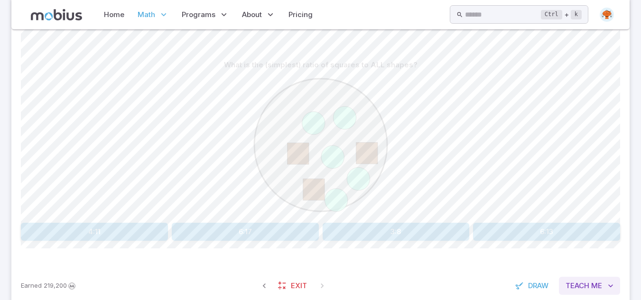
scroll to position [225, 0]
click at [413, 228] on button "3:8" at bounding box center [396, 230] width 147 height 18
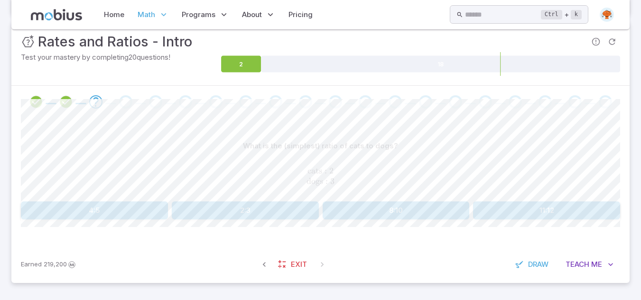
scroll to position [141, 0]
click at [215, 212] on button "2:3" at bounding box center [245, 211] width 147 height 18
click at [361, 212] on button "2:7" at bounding box center [396, 211] width 147 height 18
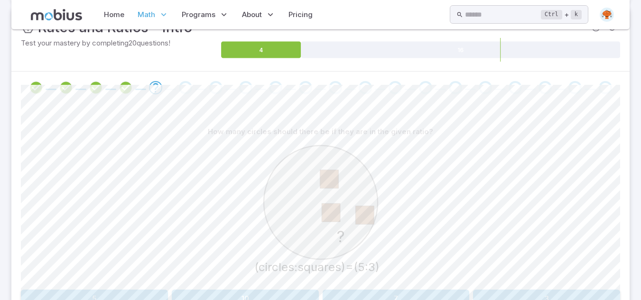
scroll to position [160, 0]
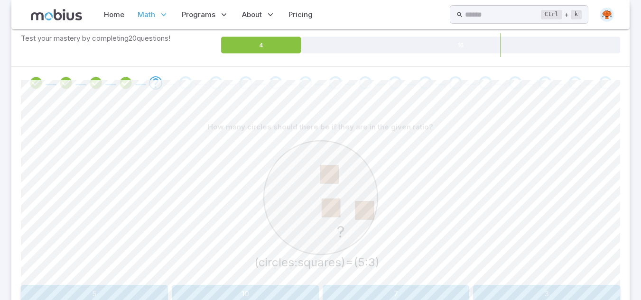
click at [95, 295] on button "5" at bounding box center [94, 294] width 147 height 18
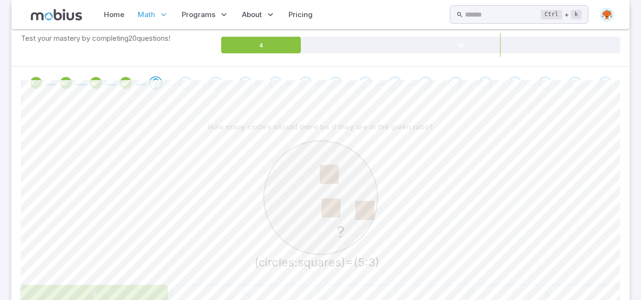
click at [95, 295] on button "5" at bounding box center [94, 294] width 147 height 18
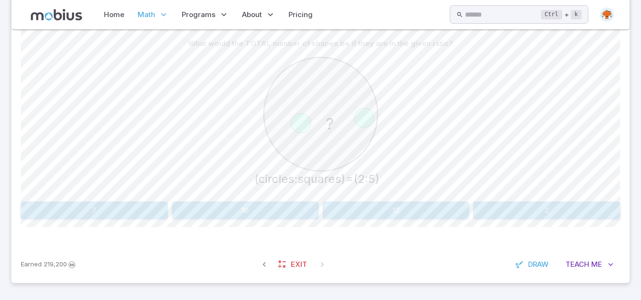
scroll to position [225, 0]
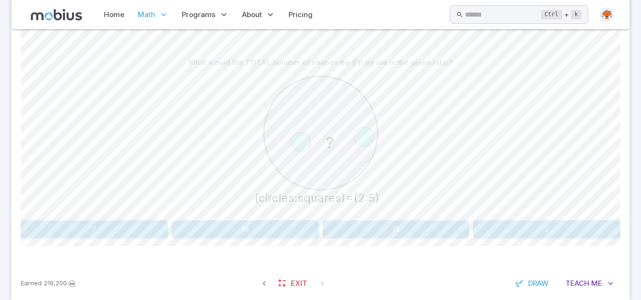
click at [145, 226] on button "7" at bounding box center [94, 230] width 147 height 18
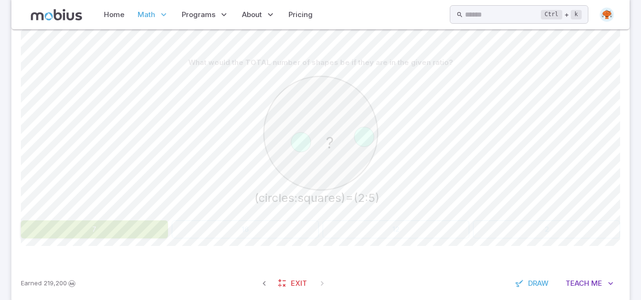
click at [145, 226] on button "7" at bounding box center [94, 230] width 147 height 18
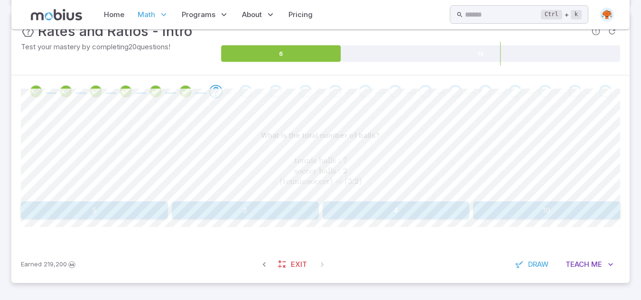
scroll to position [152, 0]
click at [103, 214] on button "5" at bounding box center [94, 211] width 147 height 18
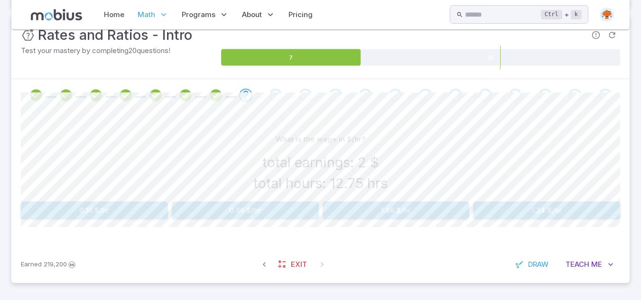
scroll to position [148, 0]
click at [375, 212] on button "1.66 $/hr" at bounding box center [396, 211] width 147 height 18
click at [374, 212] on button "2 $/hr" at bounding box center [396, 211] width 147 height 18
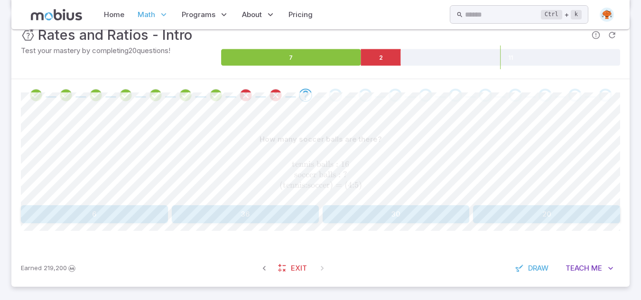
scroll to position [148, 0]
click at [582, 268] on span "Teach" at bounding box center [577, 268] width 24 height 10
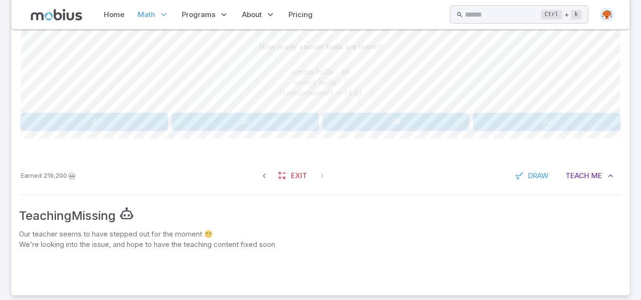
scroll to position [253, 0]
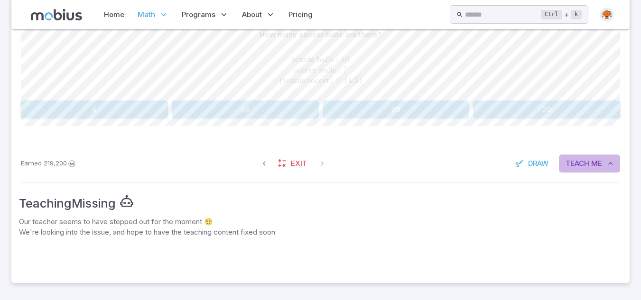
click at [605, 172] on button "Teach Me" at bounding box center [589, 164] width 61 height 18
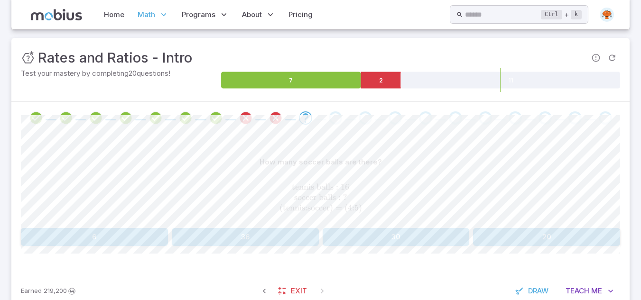
scroll to position [128, 0]
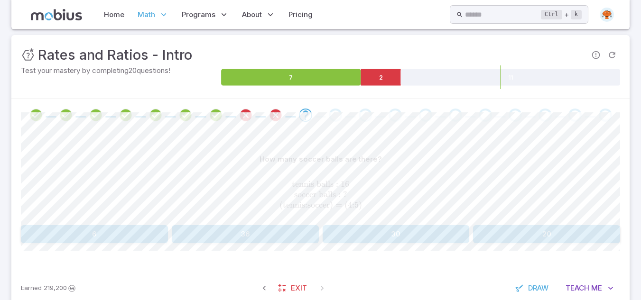
click at [120, 237] on button "6" at bounding box center [94, 234] width 147 height 18
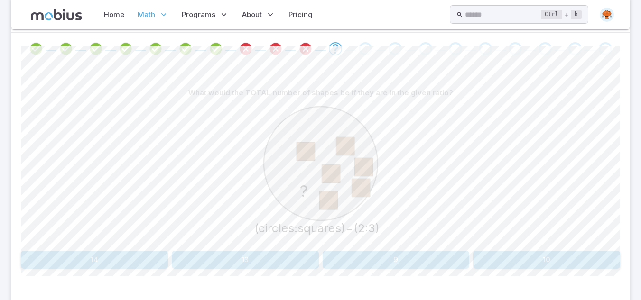
scroll to position [244, 0]
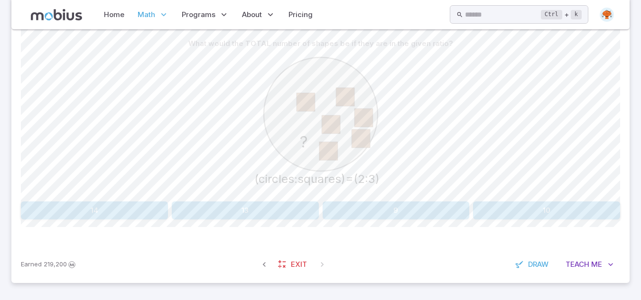
click at [414, 213] on button "9" at bounding box center [396, 211] width 147 height 18
click at [523, 209] on button "2" at bounding box center [546, 211] width 147 height 18
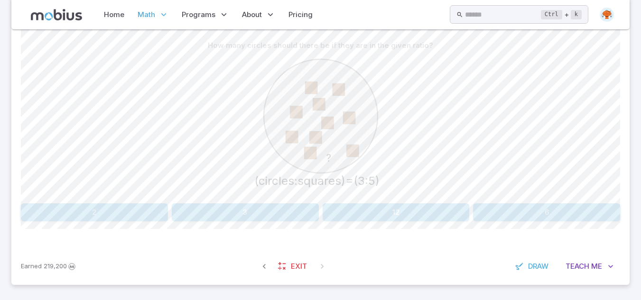
scroll to position [225, 0]
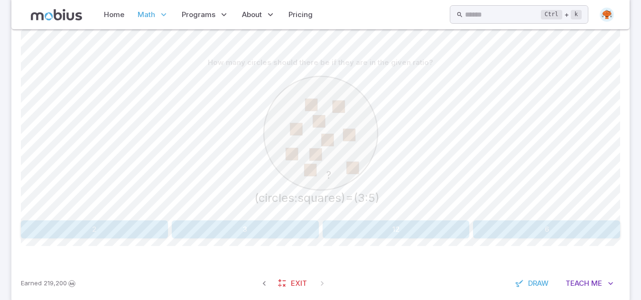
click at [441, 224] on button "12" at bounding box center [396, 230] width 147 height 18
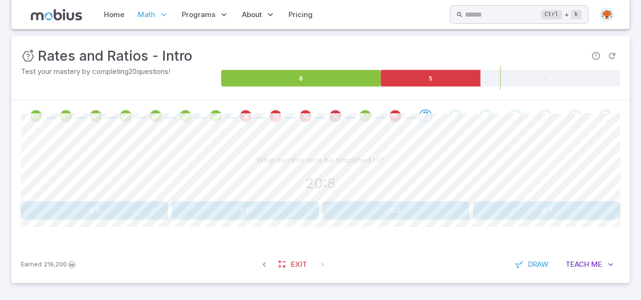
scroll to position [127, 0]
click at [295, 213] on button "8:11" at bounding box center [245, 211] width 147 height 18
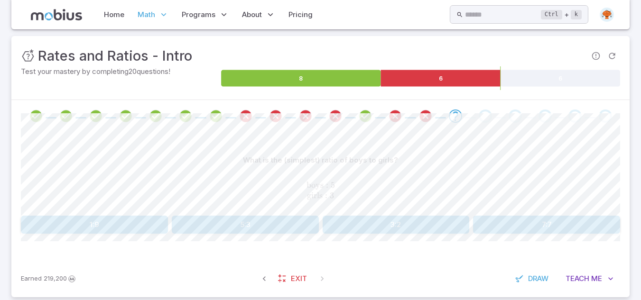
click at [295, 222] on button "5:3" at bounding box center [245, 225] width 147 height 18
click at [512, 230] on button "3:8" at bounding box center [546, 225] width 147 height 18
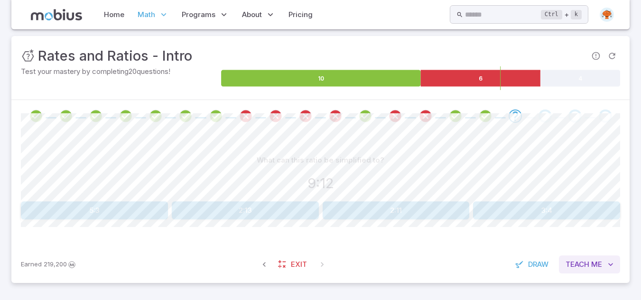
click at [600, 264] on span "Me" at bounding box center [596, 264] width 11 height 10
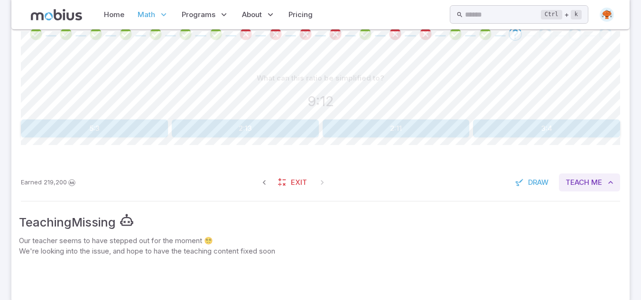
scroll to position [190, 0]
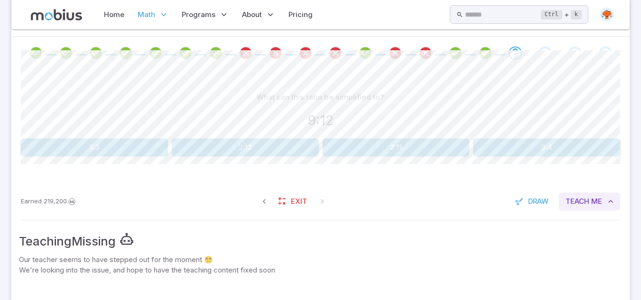
click at [590, 202] on button "Teach Me" at bounding box center [589, 202] width 61 height 18
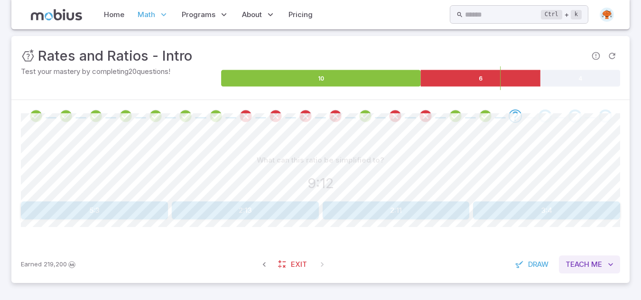
scroll to position [127, 0]
click at [457, 204] on button "2:11" at bounding box center [396, 211] width 147 height 18
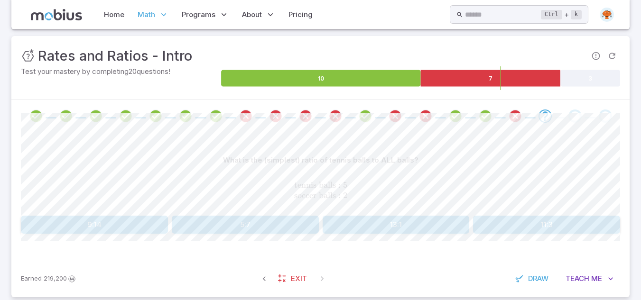
click at [346, 225] on button "13:1" at bounding box center [396, 225] width 147 height 18
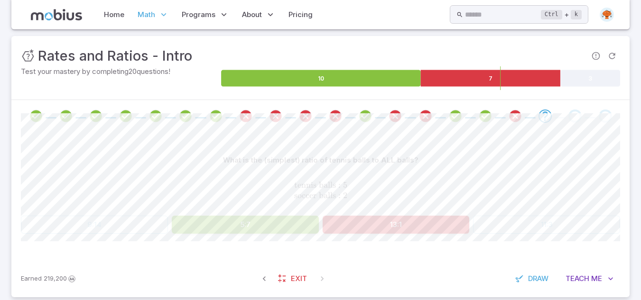
click at [102, 225] on div "9:14 5:7 13:1 11:3" at bounding box center [320, 225] width 599 height 18
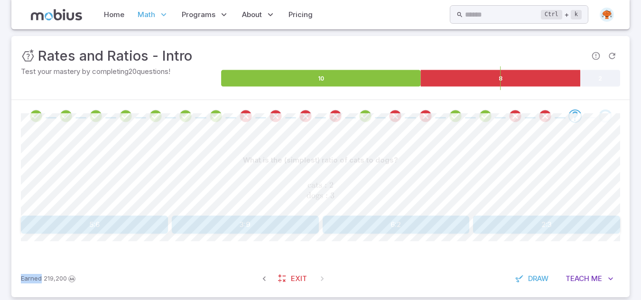
click at [103, 219] on button "5:6" at bounding box center [94, 225] width 147 height 18
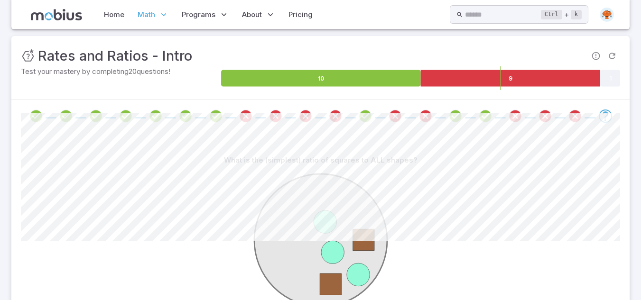
click at [327, 220] on circle at bounding box center [325, 222] width 23 height 23
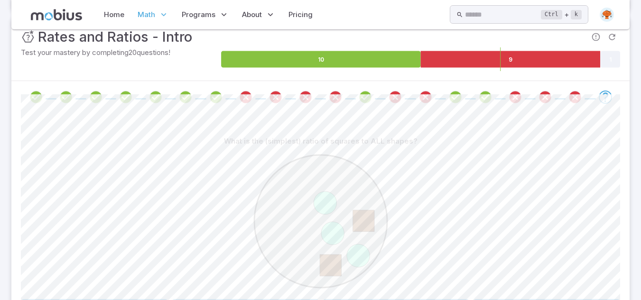
scroll to position [244, 0]
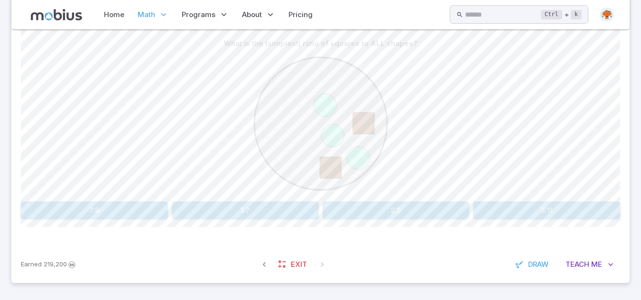
click at [451, 214] on button "2:5" at bounding box center [396, 211] width 147 height 18
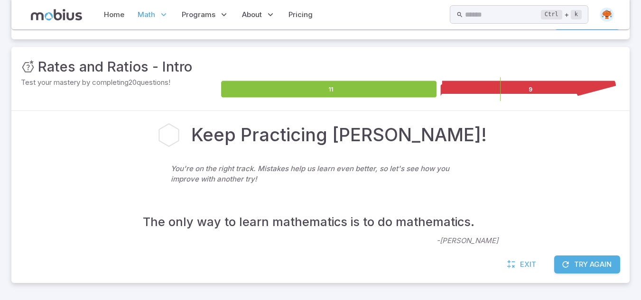
scroll to position [106, 0]
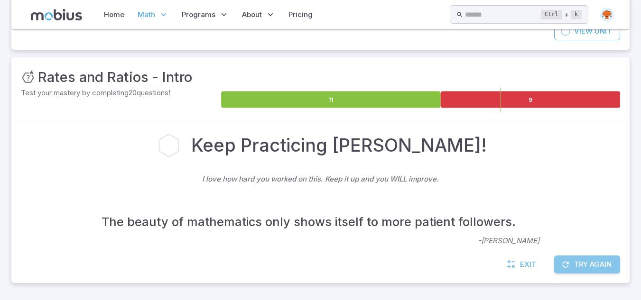
click at [585, 269] on button "Try Again" at bounding box center [587, 265] width 66 height 18
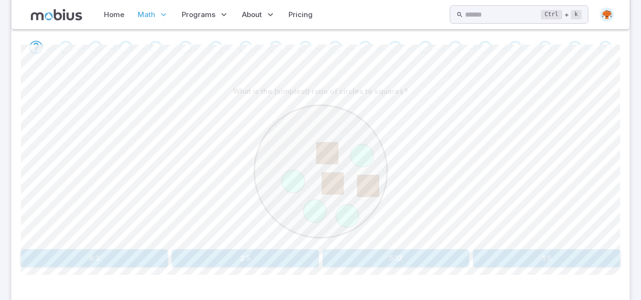
scroll to position [220, 0]
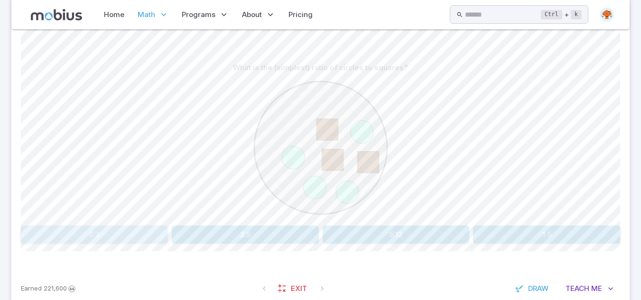
click at [157, 234] on button "4:3" at bounding box center [94, 235] width 147 height 18
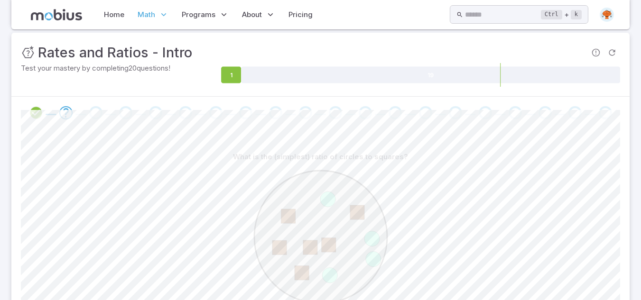
scroll to position [239, 0]
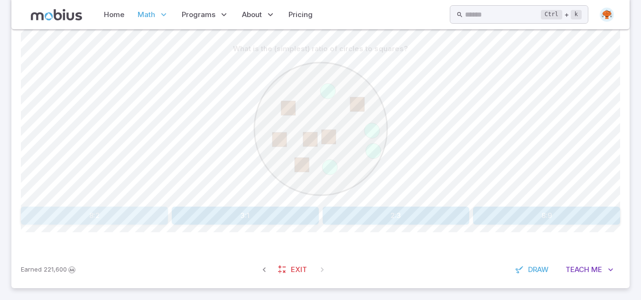
click at [133, 218] on button "8:2" at bounding box center [94, 216] width 147 height 18
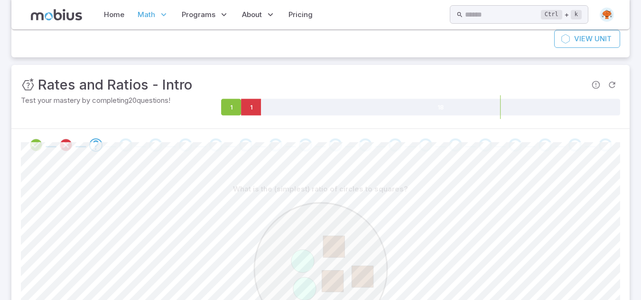
scroll to position [244, 0]
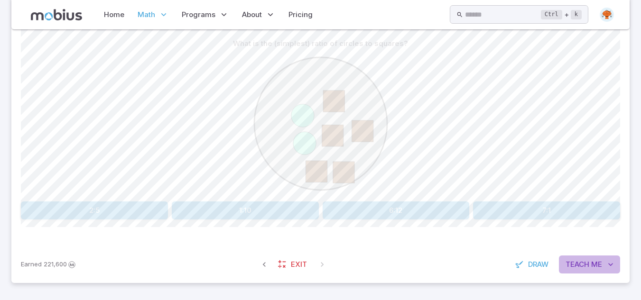
click at [606, 260] on icon "button" at bounding box center [610, 264] width 9 height 9
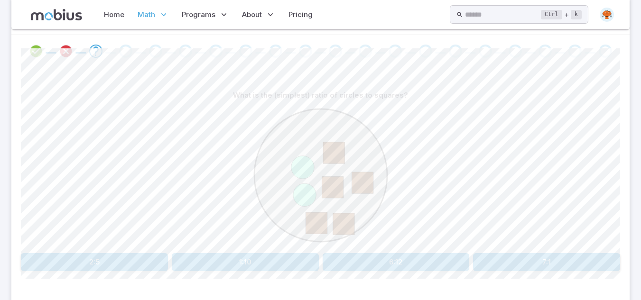
scroll to position [206, 0]
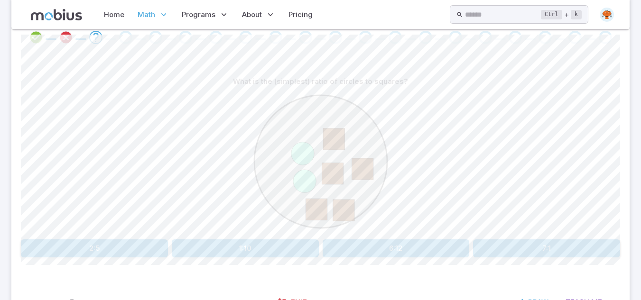
click at [446, 148] on div at bounding box center [320, 163] width 599 height 145
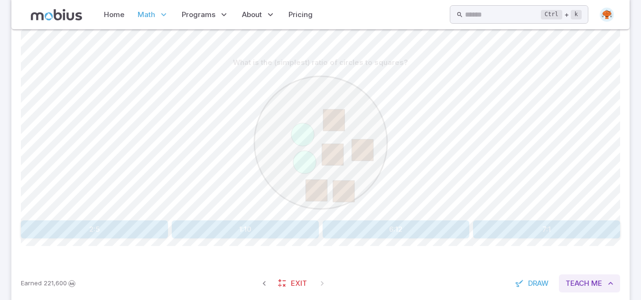
click at [580, 287] on span "Teach" at bounding box center [577, 283] width 24 height 10
click at [143, 229] on button "2:5" at bounding box center [94, 230] width 147 height 18
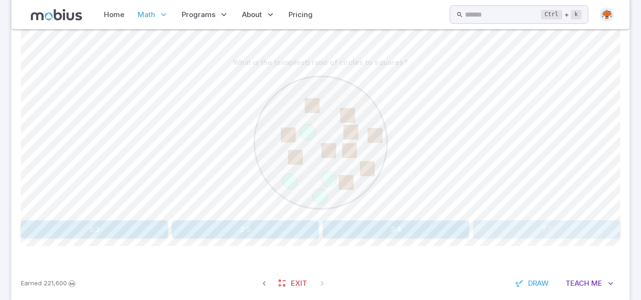
click at [584, 229] on button "7:7" at bounding box center [546, 230] width 147 height 18
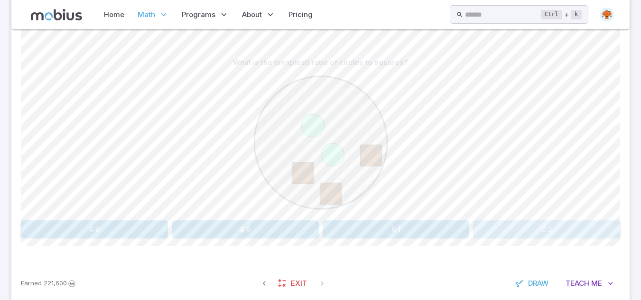
click at [584, 229] on button "2:3" at bounding box center [546, 230] width 147 height 18
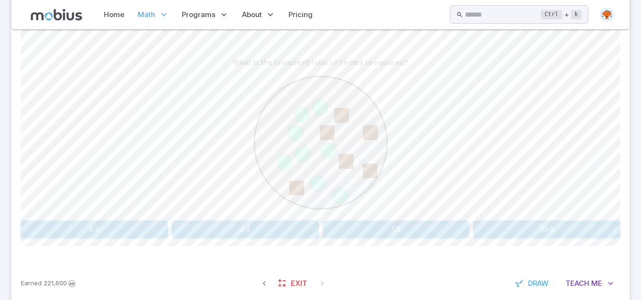
click at [318, 266] on div "Earned 221,600 Exit Draw Teach Me" at bounding box center [320, 283] width 618 height 37
click at [300, 244] on div "What is the (simplest) ratio of circles to squares? 4:3 2:4 1:5 10:6 Canvas act…" at bounding box center [320, 150] width 599 height 231
click at [376, 270] on div "Earned 221,600 Exit Draw Teach Me" at bounding box center [320, 283] width 618 height 37
drag, startPoint x: 213, startPoint y: 166, endPoint x: 93, endPoint y: 131, distance: 125.0
click at [93, 131] on div at bounding box center [320, 144] width 599 height 145
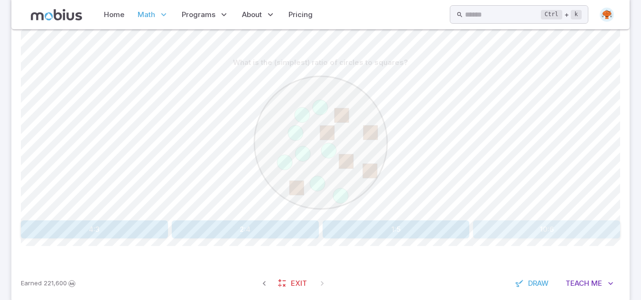
click at [513, 230] on button "10:6" at bounding box center [546, 230] width 147 height 18
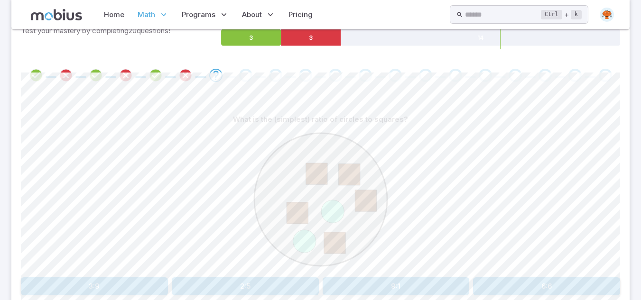
scroll to position [244, 0]
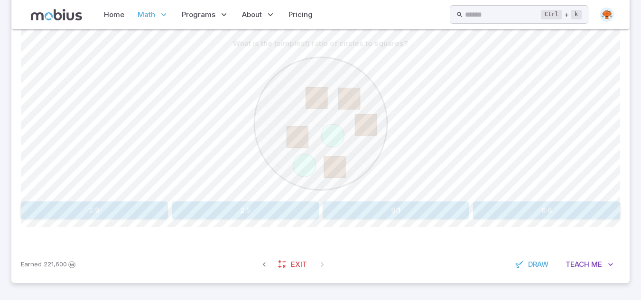
click at [268, 219] on button "2:5" at bounding box center [245, 211] width 147 height 18
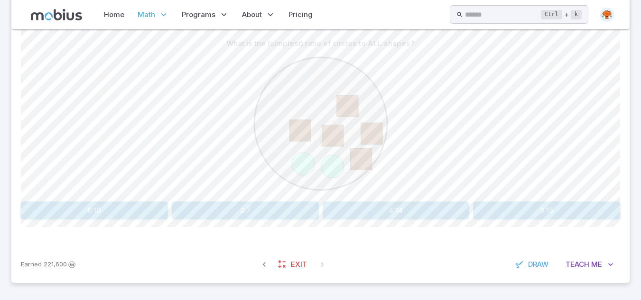
drag, startPoint x: 222, startPoint y: 212, endPoint x: 182, endPoint y: 195, distance: 43.6
click at [182, 195] on div at bounding box center [320, 125] width 599 height 145
click at [198, 209] on button "2:7" at bounding box center [245, 211] width 147 height 18
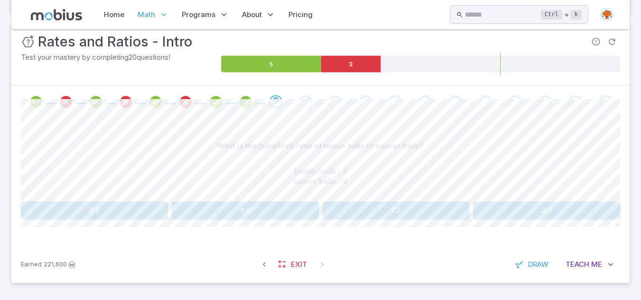
scroll to position [141, 0]
click at [101, 214] on button "4:6" at bounding box center [94, 211] width 147 height 18
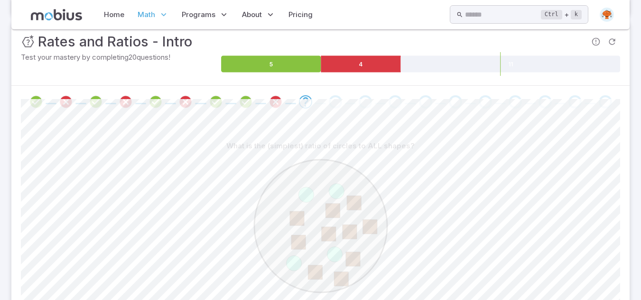
click at [101, 214] on div at bounding box center [320, 227] width 599 height 145
